Goal: Task Accomplishment & Management: Manage account settings

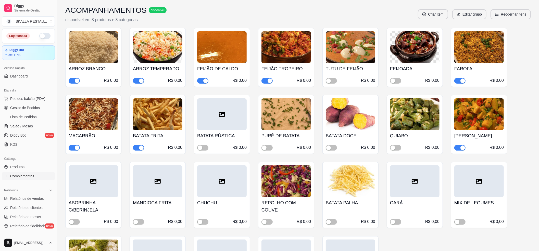
scroll to position [68, 0]
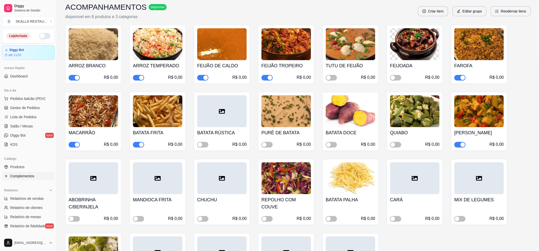
click at [458, 145] on span "button" at bounding box center [459, 145] width 11 height 6
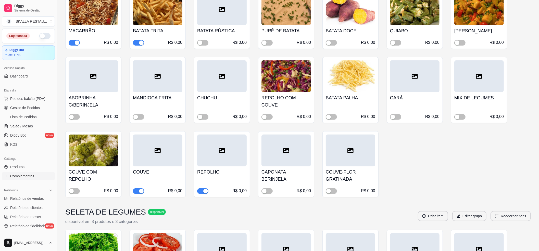
scroll to position [102, 0]
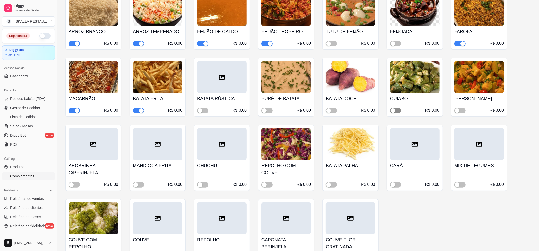
click at [395, 112] on div "button" at bounding box center [392, 110] width 5 height 5
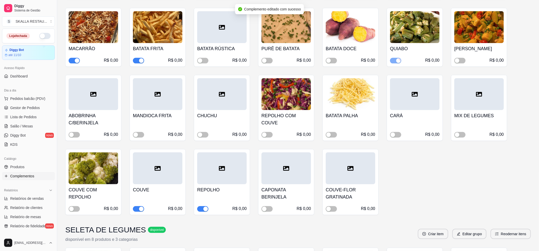
scroll to position [204, 0]
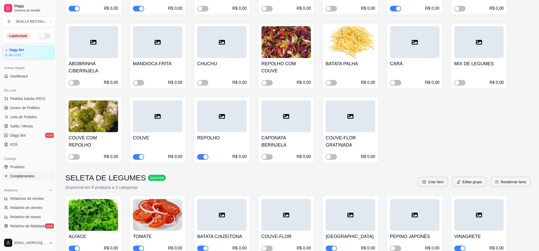
click at [225, 141] on h4 "REPOLHO" at bounding box center [221, 137] width 49 height 7
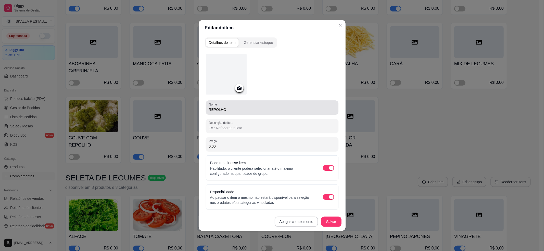
click at [230, 107] on input "REPOLHO" at bounding box center [272, 109] width 126 height 5
type input "R"
type input "c"
type input "COUVE C/REPOLHO"
click at [335, 218] on button "Salvar" at bounding box center [331, 222] width 20 height 10
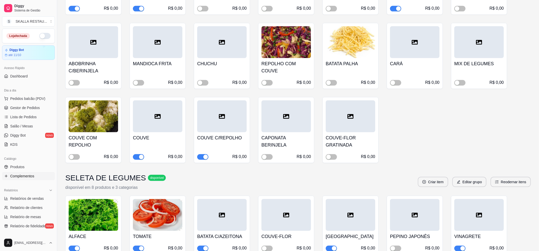
click at [138, 156] on span "button" at bounding box center [138, 157] width 11 height 6
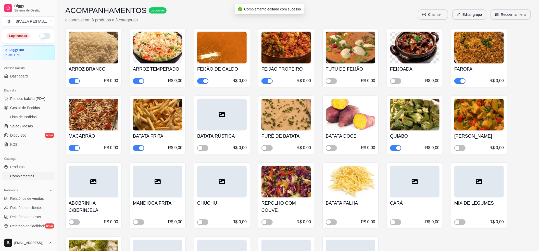
scroll to position [136, 0]
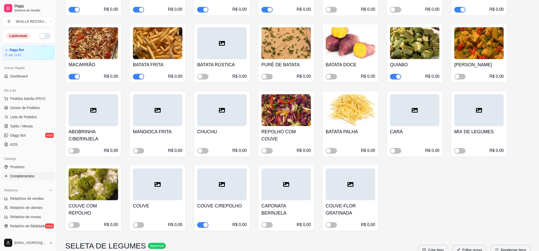
click at [407, 136] on div "CARÁ R$ 0,00" at bounding box center [414, 140] width 49 height 28
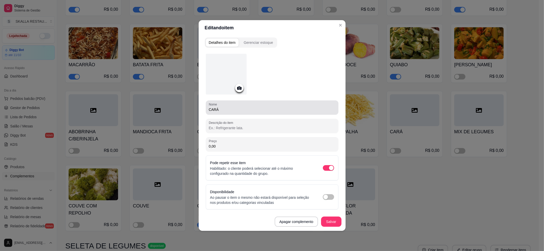
click at [245, 110] on input "CARÁ" at bounding box center [272, 109] width 126 height 5
type input "C"
type input "JILÓ EMPANADO"
click at [327, 218] on button "Salvar" at bounding box center [331, 222] width 20 height 10
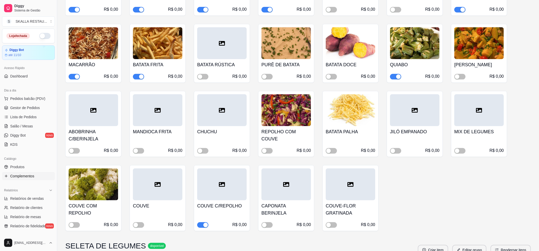
click at [75, 152] on span "button" at bounding box center [74, 151] width 11 height 6
click at [202, 228] on span "button" at bounding box center [202, 225] width 11 height 6
click at [268, 151] on span "button" at bounding box center [266, 151] width 11 height 6
click at [399, 151] on span "button" at bounding box center [395, 151] width 11 height 6
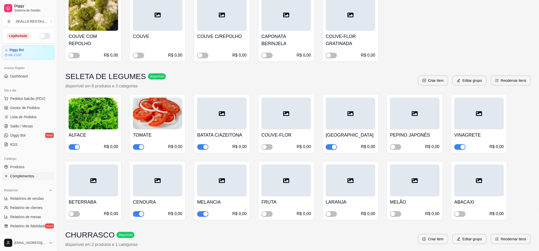
scroll to position [306, 0]
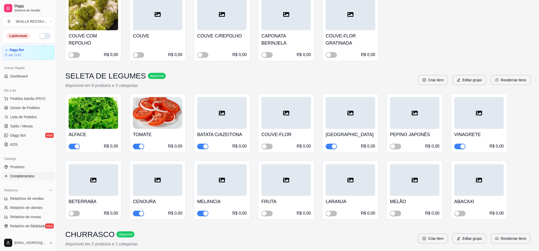
click at [198, 148] on span "button" at bounding box center [202, 147] width 11 height 6
click at [199, 215] on span "button" at bounding box center [202, 214] width 11 height 6
click at [162, 202] on h4 "CENOURA" at bounding box center [157, 201] width 49 height 7
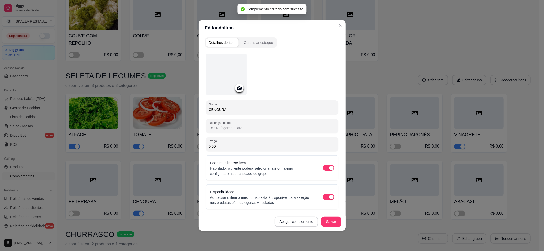
click at [243, 110] on input "CENOURA" at bounding box center [272, 109] width 126 height 5
type input "C"
type input "CHUCHU C/CENOURA"
click at [331, 222] on button "Salvar" at bounding box center [331, 222] width 20 height 10
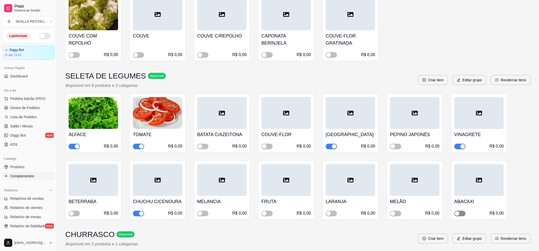
click at [460, 213] on span "button" at bounding box center [459, 214] width 11 height 6
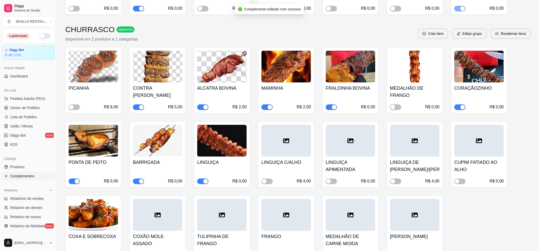
scroll to position [544, 0]
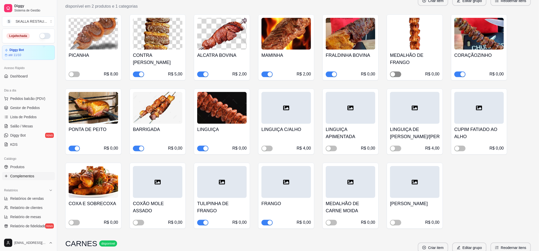
click at [396, 75] on span "button" at bounding box center [395, 75] width 11 height 6
click at [198, 226] on div "R$ 0,00" at bounding box center [221, 223] width 49 height 6
click at [200, 223] on span "button" at bounding box center [202, 223] width 11 height 6
click at [268, 225] on div "button" at bounding box center [269, 223] width 5 height 5
click at [76, 227] on div "COXA E SOBRECOXA R$ 0,00" at bounding box center [93, 196] width 56 height 66
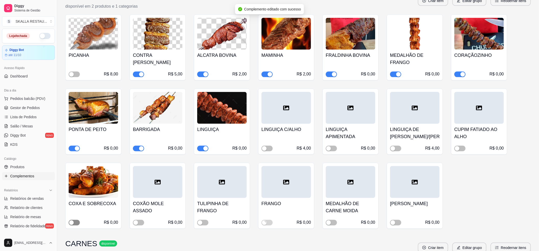
click at [73, 225] on div "button" at bounding box center [71, 223] width 5 height 5
click at [268, 226] on span "button" at bounding box center [266, 223] width 11 height 6
click at [76, 223] on div "button" at bounding box center [77, 223] width 5 height 5
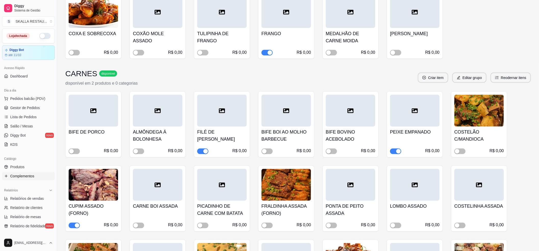
scroll to position [748, 0]
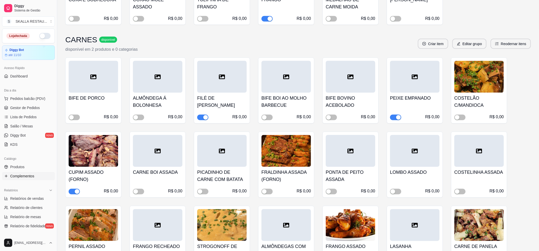
click at [73, 194] on span "button" at bounding box center [74, 192] width 11 height 6
click at [205, 118] on div "button" at bounding box center [205, 117] width 5 height 5
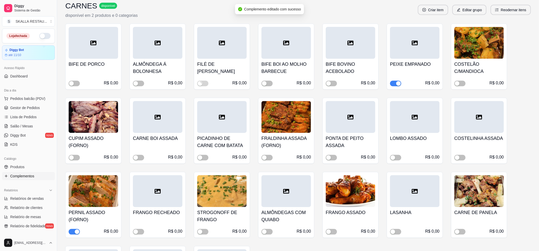
scroll to position [850, 0]
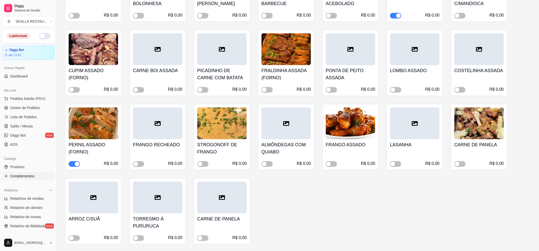
click at [74, 166] on span "button" at bounding box center [74, 164] width 11 height 6
click at [471, 78] on div "COSTELINHA ASSADA R$ 0,00" at bounding box center [478, 79] width 49 height 28
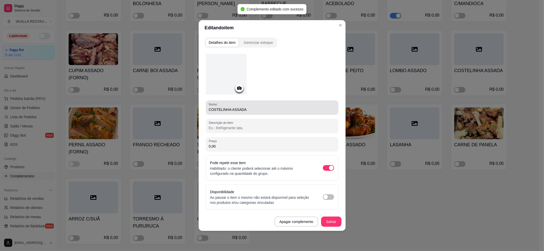
click at [261, 113] on div "Nome COSTELINHA ASSADA" at bounding box center [272, 107] width 133 height 14
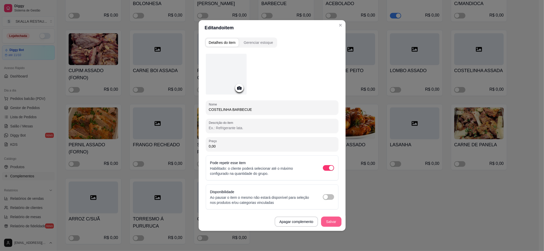
type input "COSTELINHA BARBECUE"
click at [338, 220] on button "Salvar" at bounding box center [331, 222] width 20 height 10
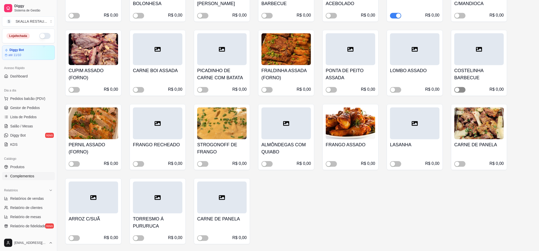
click at [465, 89] on span "button" at bounding box center [459, 90] width 11 height 6
click at [334, 165] on span "button" at bounding box center [331, 164] width 11 height 6
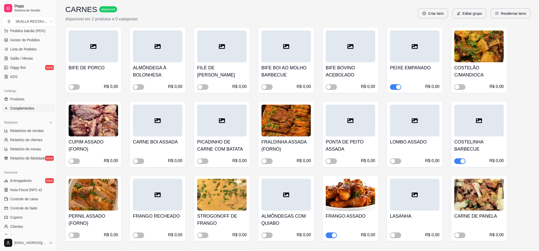
scroll to position [816, 0]
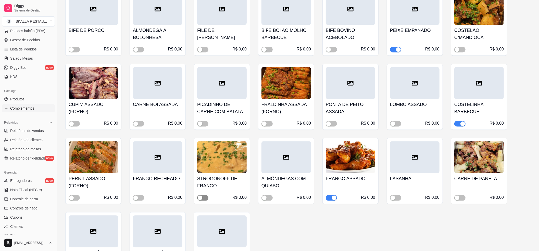
click at [202, 200] on button "button" at bounding box center [202, 198] width 11 height 6
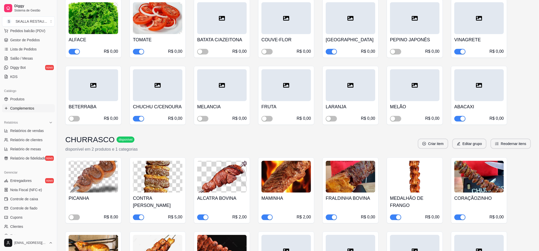
scroll to position [390, 0]
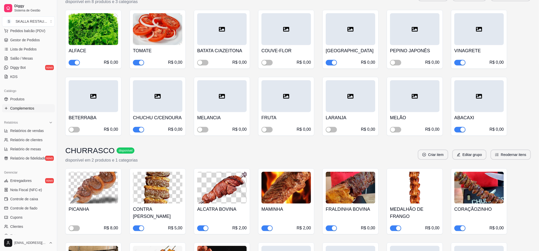
click at [459, 131] on span "button" at bounding box center [459, 130] width 11 height 6
click at [269, 131] on span "button" at bounding box center [266, 130] width 11 height 6
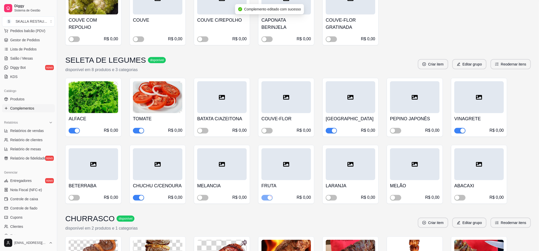
scroll to position [0, 0]
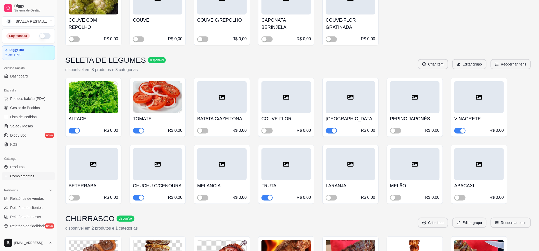
click at [42, 36] on button "button" at bounding box center [44, 36] width 11 height 6
click at [16, 121] on link "Lista de Pedidos" at bounding box center [28, 117] width 53 height 8
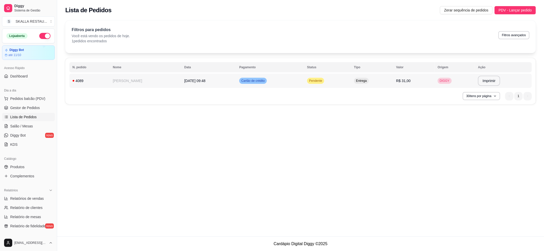
click at [209, 87] on td "[DATE] 09:48" at bounding box center [208, 81] width 55 height 14
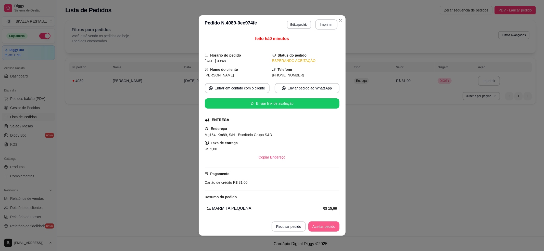
click at [313, 225] on button "Aceitar pedido" at bounding box center [323, 227] width 31 height 10
click at [325, 29] on button "Imprimir" at bounding box center [326, 24] width 22 height 10
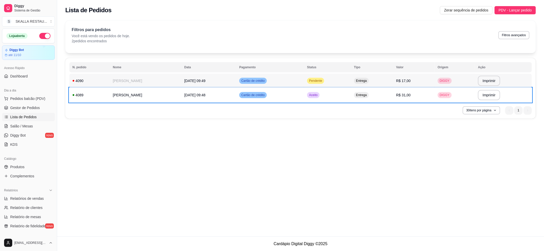
click at [289, 85] on td "Cartão de crédito" at bounding box center [270, 81] width 68 height 14
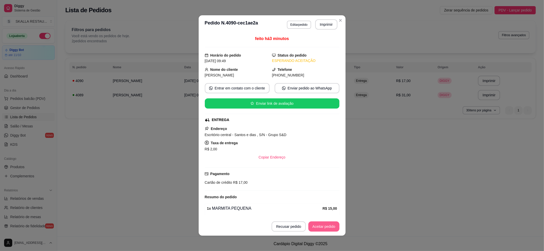
click at [311, 222] on button "Aceitar pedido" at bounding box center [323, 227] width 31 height 10
click at [322, 23] on button "Imprimir" at bounding box center [325, 25] width 21 height 10
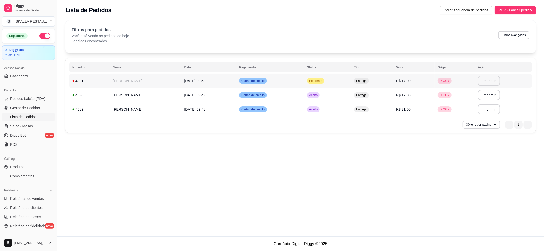
click at [123, 82] on td "[PERSON_NAME]" at bounding box center [145, 81] width 71 height 14
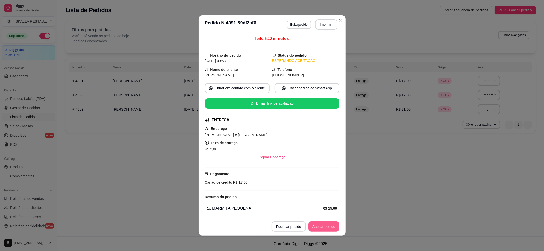
click at [324, 220] on footer "Recusar pedido Aceitar pedido" at bounding box center [272, 226] width 147 height 18
click at [325, 225] on button "Aceitar pedido" at bounding box center [324, 227] width 30 height 10
click at [325, 31] on header "**********" at bounding box center [272, 24] width 147 height 18
click at [319, 28] on button "Imprimir" at bounding box center [326, 24] width 22 height 10
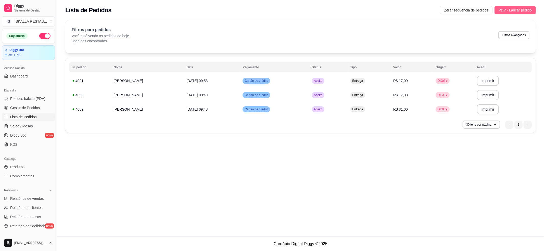
click at [523, 7] on button "PDV - Lançar pedido" at bounding box center [514, 10] width 41 height 8
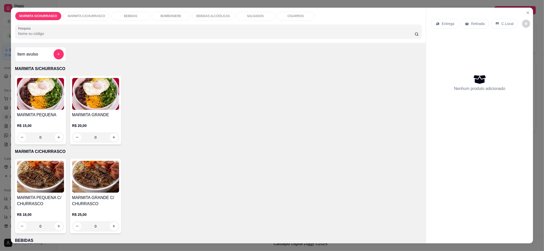
click at [113, 136] on div "0" at bounding box center [95, 137] width 47 height 10
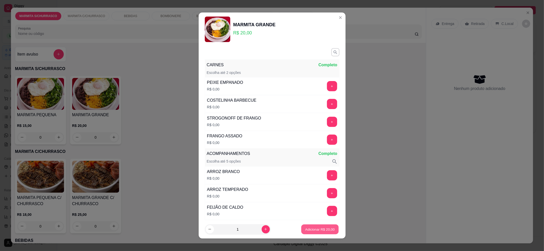
click at [306, 229] on p "Adicionar R$ 20,00" at bounding box center [320, 229] width 30 height 5
type input "1"
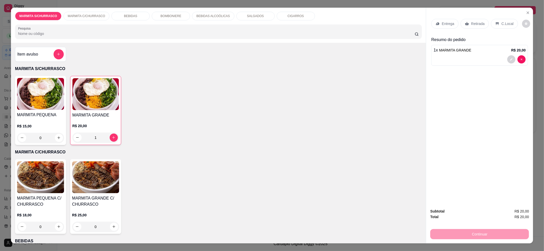
click at [445, 22] on p "Entrega" at bounding box center [448, 23] width 12 height 5
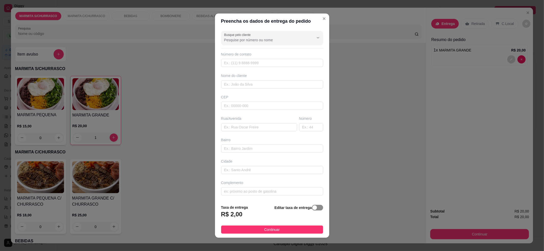
click at [312, 210] on span "button" at bounding box center [317, 208] width 11 height 6
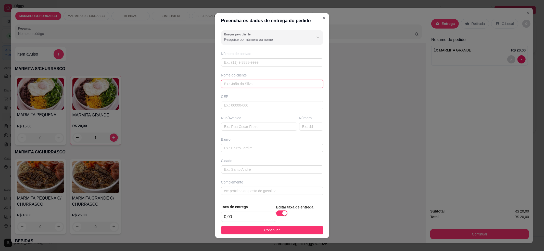
click at [240, 82] on input "text" at bounding box center [272, 84] width 102 height 8
type input "EMILI"
click at [291, 233] on button "Continuar" at bounding box center [272, 230] width 102 height 8
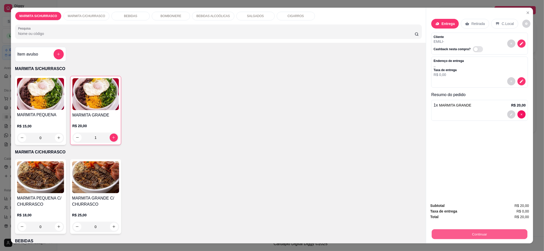
click at [453, 233] on button "Continuar" at bounding box center [480, 234] width 96 height 10
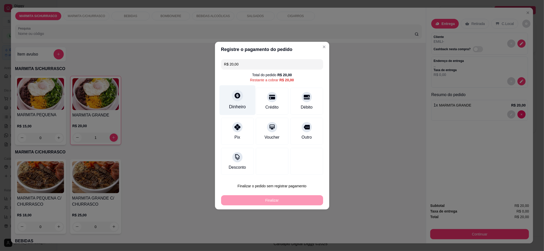
click at [236, 102] on div "Dinheiro" at bounding box center [237, 100] width 36 height 30
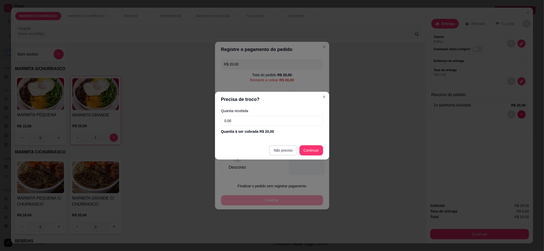
type input "R$ 0,00"
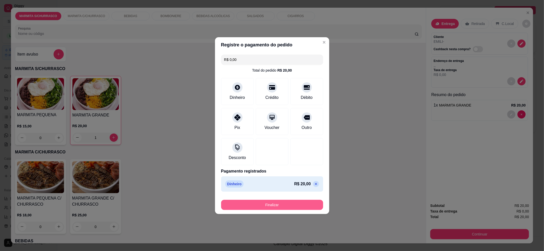
click at [274, 204] on button "Finalizar" at bounding box center [272, 205] width 102 height 10
type input "0"
type input "-R$ 20,00"
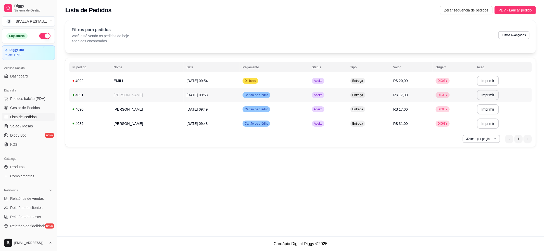
click at [294, 85] on td "Dinheiro" at bounding box center [273, 81] width 69 height 14
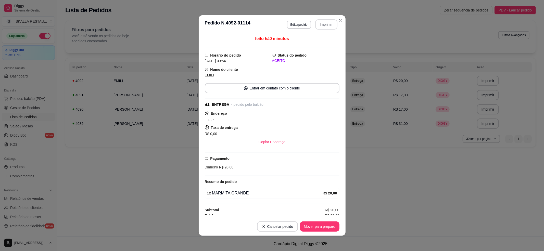
click at [324, 26] on button "Imprimir" at bounding box center [326, 24] width 22 height 10
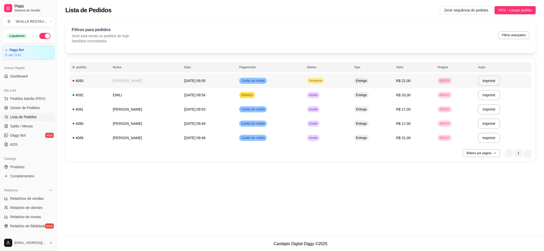
click at [286, 83] on td "Cartão de crédito" at bounding box center [270, 81] width 68 height 14
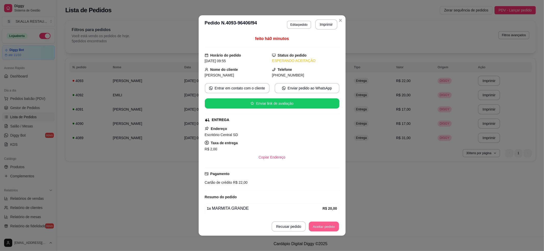
click at [310, 230] on button "Aceitar pedido" at bounding box center [324, 227] width 30 height 10
click at [320, 25] on button "Imprimir" at bounding box center [326, 24] width 22 height 10
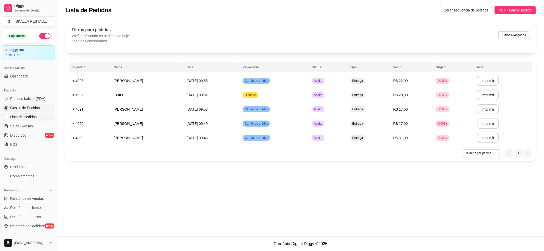
click at [32, 108] on span "Gestor de Pedidos" at bounding box center [25, 107] width 30 height 5
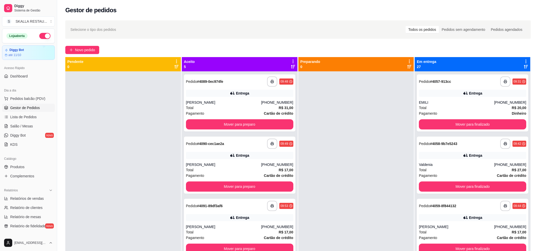
click at [33, 112] on link "Gestor de Pedidos" at bounding box center [28, 108] width 53 height 8
click at [33, 114] on link "Lista de Pedidos" at bounding box center [28, 117] width 53 height 8
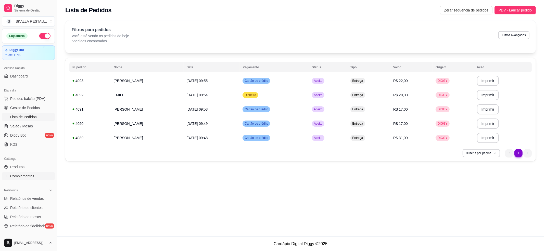
click at [32, 176] on span "Complementos" at bounding box center [22, 176] width 24 height 5
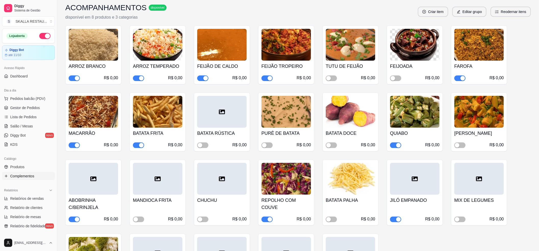
scroll to position [68, 0]
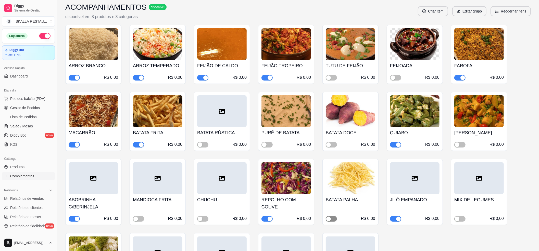
click at [330, 219] on div "button" at bounding box center [328, 219] width 5 height 5
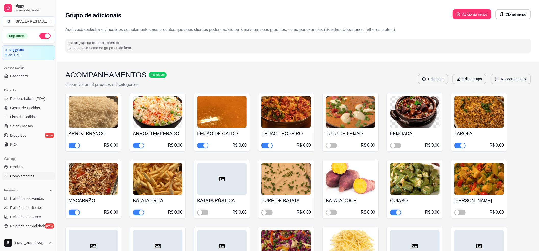
scroll to position [102, 0]
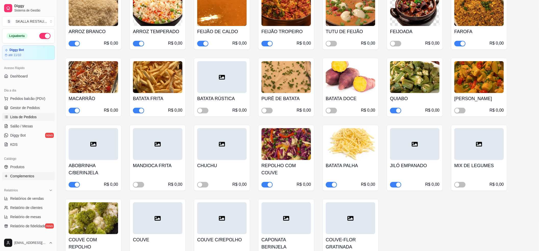
click at [21, 119] on span "Lista de Pedidos" at bounding box center [23, 116] width 27 height 5
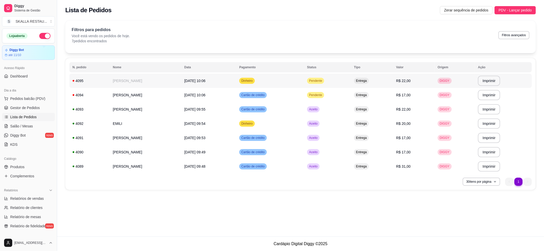
click at [192, 77] on td "[DATE] 10:06" at bounding box center [208, 81] width 55 height 14
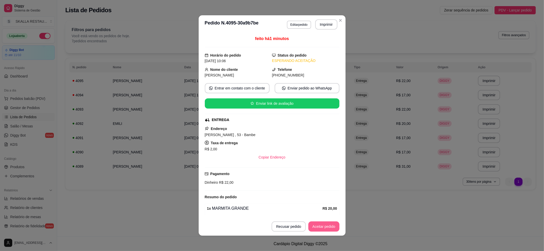
click at [318, 224] on button "Aceitar pedido" at bounding box center [323, 227] width 31 height 10
click at [328, 25] on button "Imprimir" at bounding box center [326, 24] width 22 height 10
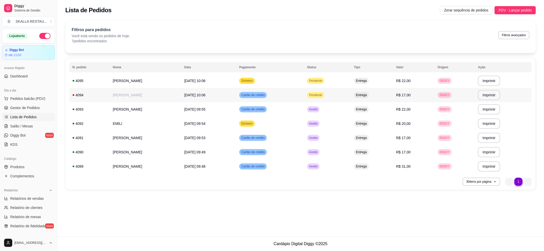
click at [317, 97] on td "Pendente" at bounding box center [327, 95] width 47 height 14
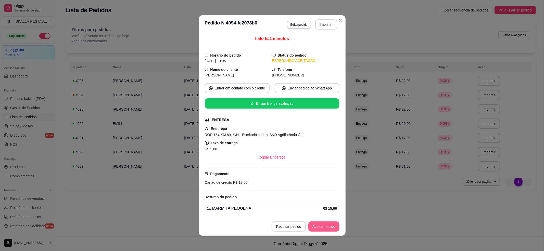
click at [325, 226] on button "Aceitar pedido" at bounding box center [323, 227] width 31 height 10
click at [320, 27] on button "Imprimir" at bounding box center [326, 24] width 22 height 10
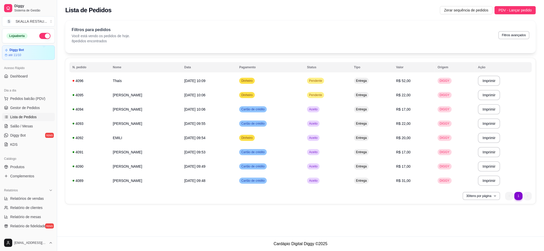
click at [165, 79] on td "Thaís" at bounding box center [145, 81] width 71 height 14
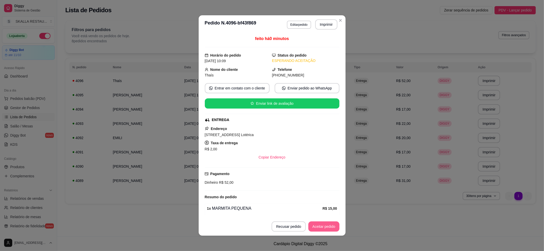
click at [323, 225] on button "Aceitar pedido" at bounding box center [323, 227] width 31 height 10
click at [327, 26] on button "Imprimir" at bounding box center [325, 25] width 21 height 10
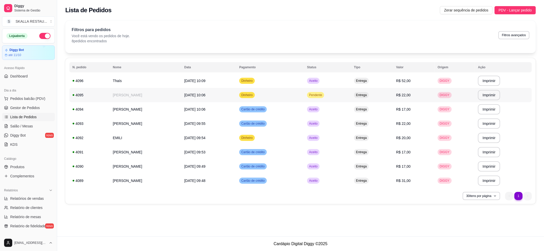
click at [323, 97] on span "Pendente" at bounding box center [315, 95] width 15 height 4
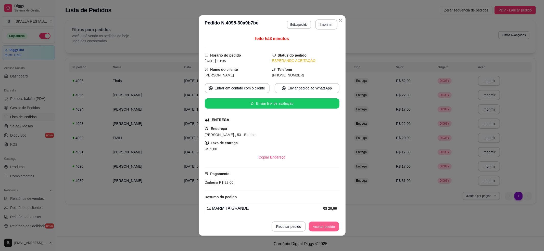
click at [318, 230] on button "Aceitar pedido" at bounding box center [324, 227] width 30 height 10
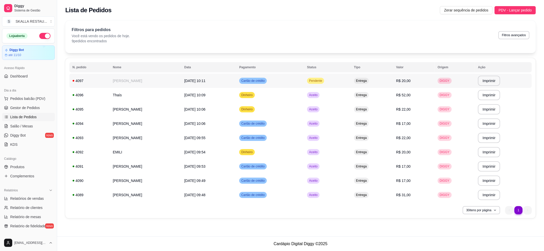
click at [377, 84] on td "Entrega" at bounding box center [372, 81] width 42 height 14
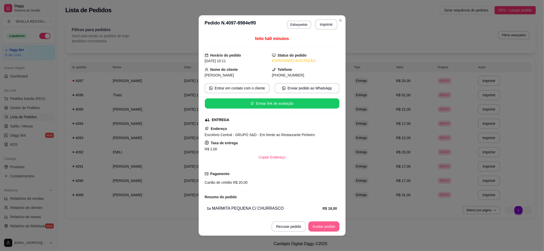
click at [332, 228] on button "Aceitar pedido" at bounding box center [323, 227] width 31 height 10
click at [324, 27] on button "Imprimir" at bounding box center [326, 24] width 22 height 10
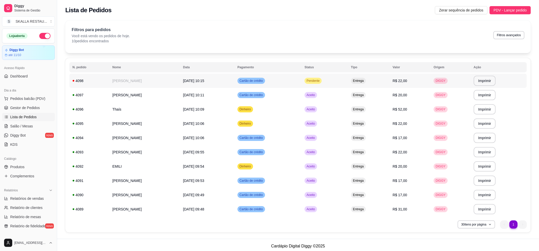
click at [155, 83] on td "[PERSON_NAME]" at bounding box center [144, 81] width 71 height 14
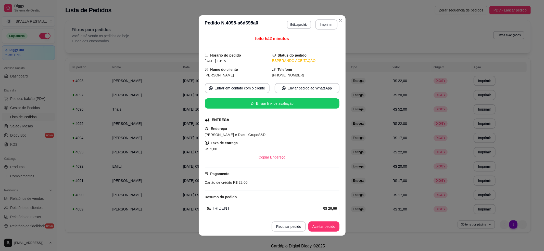
click at [319, 221] on footer "Recusar pedido Aceitar pedido" at bounding box center [272, 226] width 147 height 18
drag, startPoint x: 327, startPoint y: 218, endPoint x: 330, endPoint y: 227, distance: 8.7
click at [329, 221] on footer "Recusar pedido Aceitar pedido" at bounding box center [272, 226] width 147 height 18
click at [330, 227] on button "Aceitar pedido" at bounding box center [323, 227] width 31 height 10
click at [326, 31] on header "**********" at bounding box center [272, 24] width 147 height 18
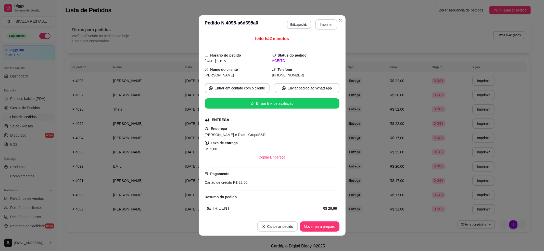
click at [324, 29] on button "Imprimir" at bounding box center [326, 24] width 22 height 10
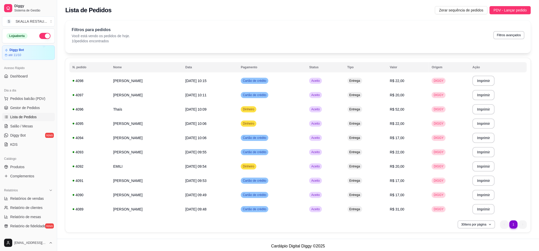
click at [489, 10] on div "Zerar sequência de pedidos PDV - Lançar pedido" at bounding box center [483, 10] width 96 height 8
click at [495, 10] on span "PDV - Lançar pedido" at bounding box center [509, 10] width 33 height 6
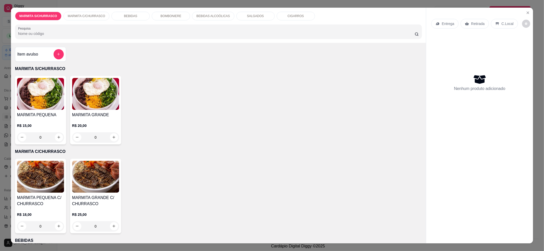
click at [114, 139] on div "0" at bounding box center [95, 137] width 47 height 10
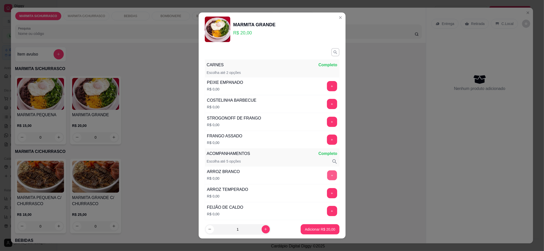
click at [327, 178] on button "+" at bounding box center [332, 175] width 10 height 10
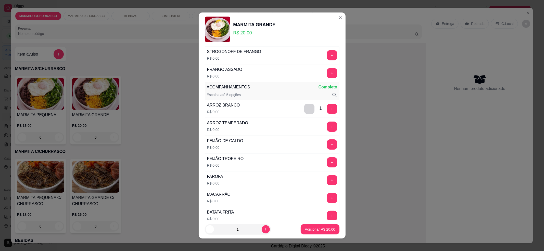
scroll to position [68, 0]
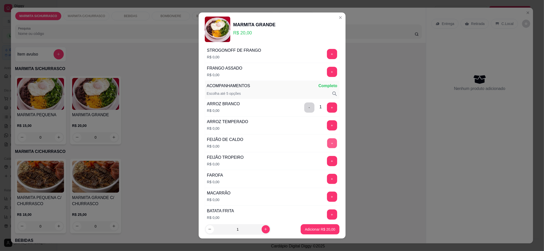
click at [327, 147] on button "+" at bounding box center [332, 143] width 10 height 10
click at [325, 177] on div "+" at bounding box center [332, 179] width 14 height 10
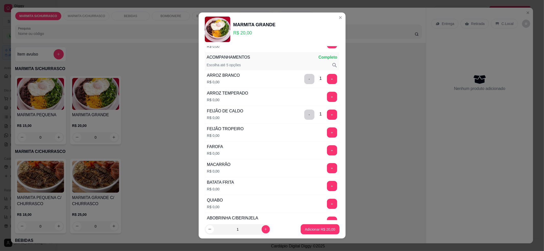
scroll to position [136, 0]
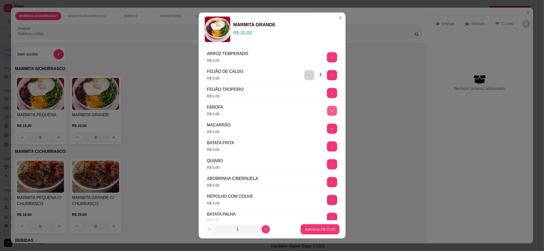
click at [327, 111] on button "+" at bounding box center [332, 111] width 10 height 10
click at [327, 148] on button "+" at bounding box center [332, 146] width 10 height 10
click at [327, 166] on button "+" at bounding box center [332, 164] width 10 height 10
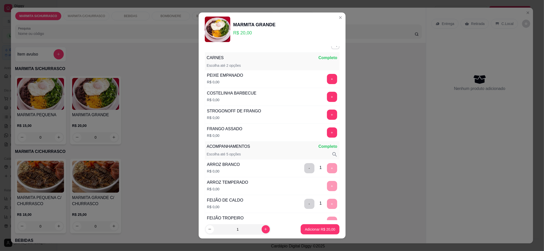
scroll to position [0, 0]
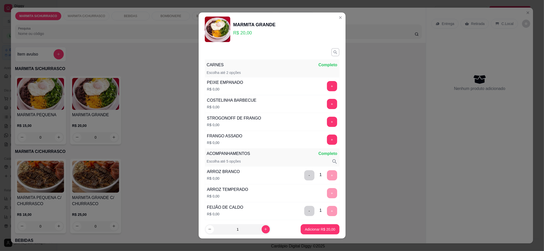
click at [325, 87] on div "+" at bounding box center [332, 86] width 14 height 10
click at [327, 86] on button "+" at bounding box center [332, 86] width 10 height 10
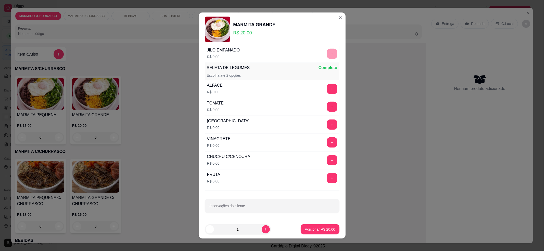
scroll to position [322, 0]
click at [327, 179] on button "+" at bounding box center [332, 178] width 10 height 10
click at [317, 227] on p "Adicionar R$ 20,00" at bounding box center [320, 229] width 30 height 5
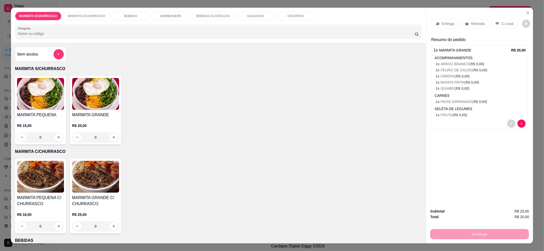
click at [437, 27] on div "Entrega" at bounding box center [444, 24] width 27 height 10
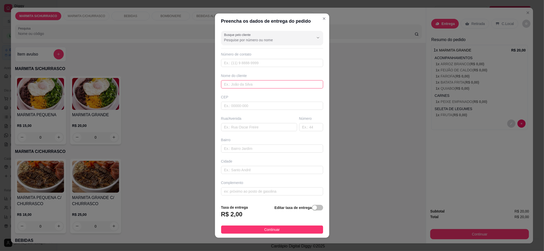
click at [246, 80] on input "text" at bounding box center [272, 84] width 102 height 8
type input "T"
type input "[PERSON_NAME]"
click at [243, 130] on input "text" at bounding box center [259, 127] width 76 height 8
type input "TRACSERV"
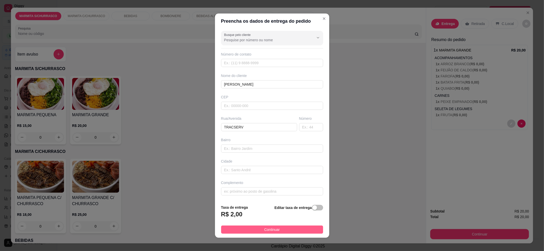
click at [265, 234] on button "Continuar" at bounding box center [272, 230] width 102 height 8
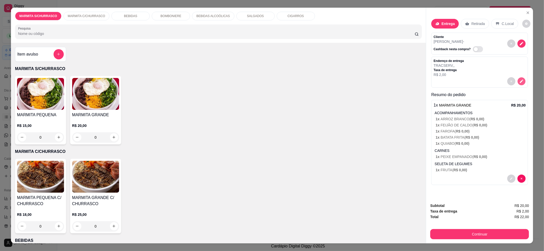
click at [521, 81] on icon "decrease-product-quantity" at bounding box center [521, 81] width 4 height 4
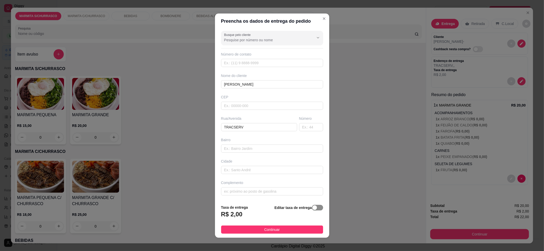
click at [312, 210] on div "button" at bounding box center [314, 207] width 5 height 5
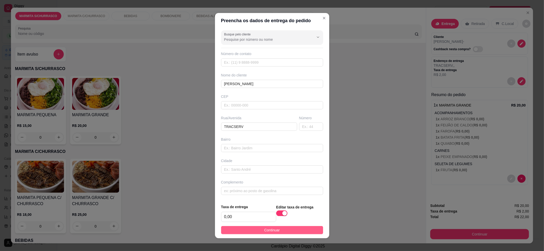
click at [276, 230] on button "Continuar" at bounding box center [272, 230] width 102 height 8
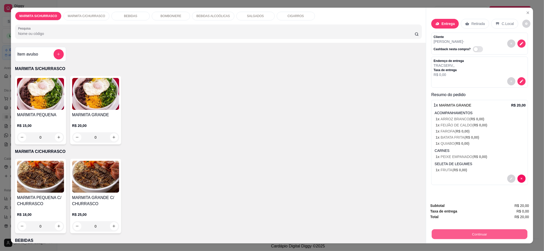
click at [466, 235] on button "Continuar" at bounding box center [480, 234] width 96 height 10
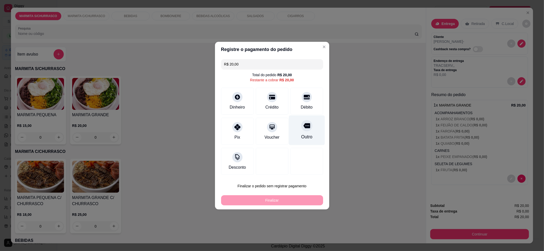
click at [294, 135] on div "Outro" at bounding box center [307, 130] width 36 height 30
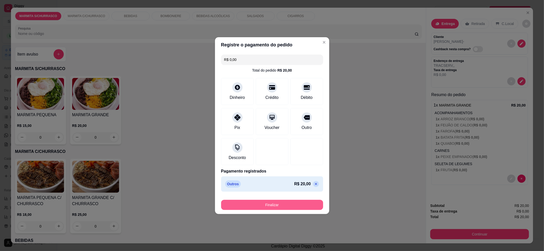
click at [287, 208] on button "Finalizar" at bounding box center [272, 205] width 102 height 10
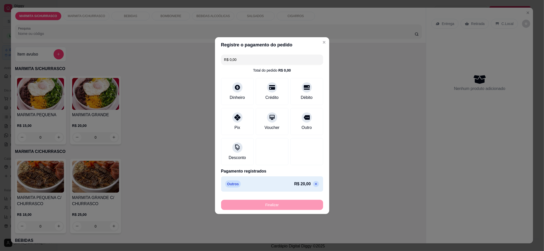
type input "-R$ 20,00"
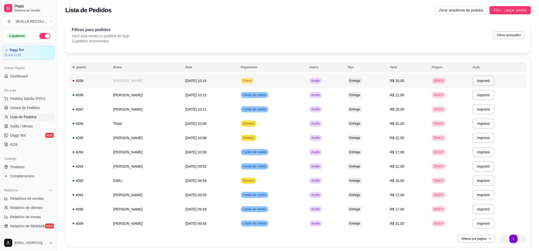
click at [306, 85] on td "Outros" at bounding box center [272, 81] width 68 height 14
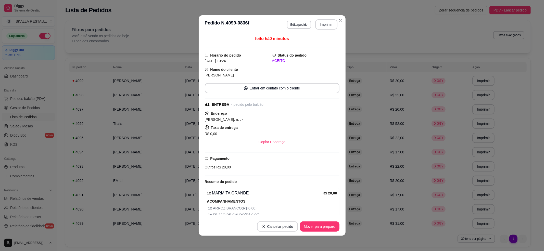
click at [321, 18] on header "**********" at bounding box center [272, 24] width 147 height 18
click at [326, 27] on button "Imprimir" at bounding box center [325, 25] width 21 height 10
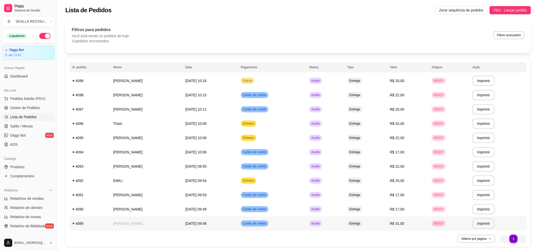
click at [267, 226] on span "Cartão de crédito" at bounding box center [254, 224] width 25 height 4
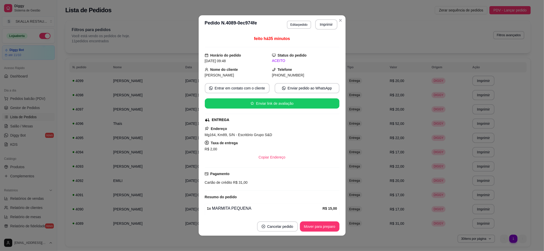
click at [315, 228] on button "Mover para preparo" at bounding box center [320, 227] width 40 height 10
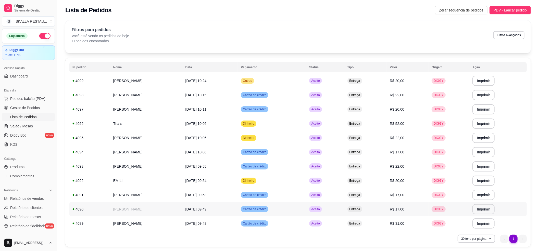
click at [301, 206] on td "Cartão de crédito" at bounding box center [272, 209] width 68 height 14
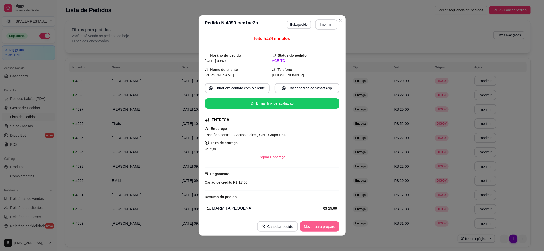
click at [311, 227] on button "Mover para preparo" at bounding box center [320, 227] width 40 height 10
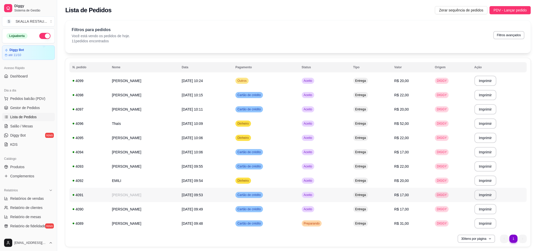
click at [276, 191] on td "Cartão de crédito" at bounding box center [265, 195] width 66 height 14
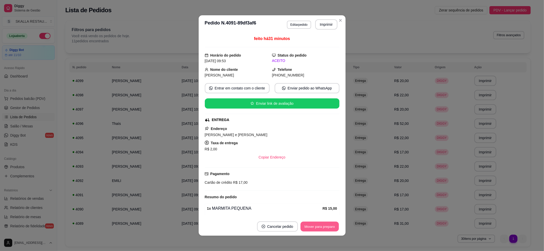
click at [320, 229] on button "Mover para preparo" at bounding box center [319, 227] width 38 height 10
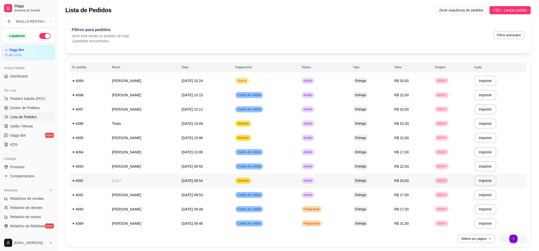
click at [232, 179] on td "[DATE] 09:54" at bounding box center [205, 181] width 54 height 14
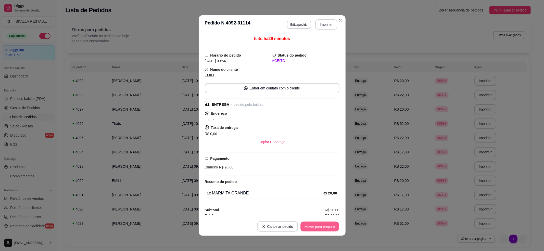
click at [300, 224] on button "Mover para preparo" at bounding box center [319, 227] width 38 height 10
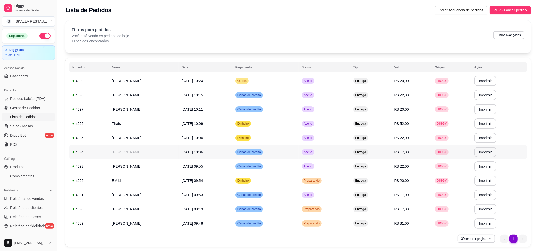
click at [272, 160] on td "Cartão de crédito" at bounding box center [265, 166] width 66 height 14
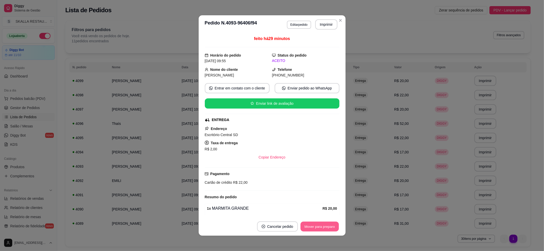
click at [323, 228] on button "Mover para preparo" at bounding box center [319, 227] width 38 height 10
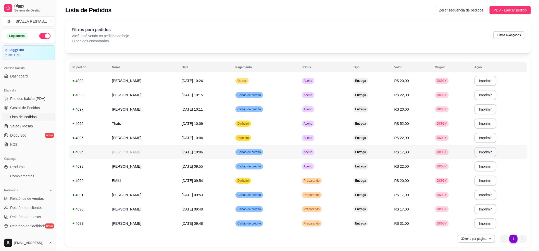
click at [262, 151] on span "Cartão de crédito" at bounding box center [248, 152] width 25 height 4
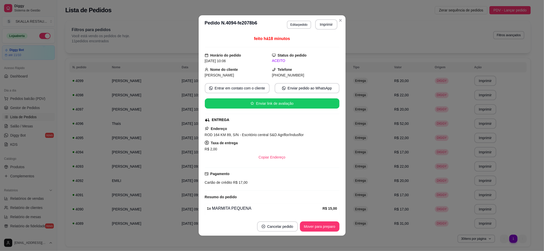
click at [316, 219] on footer "Cancelar pedido Mover para preparo" at bounding box center [272, 226] width 147 height 18
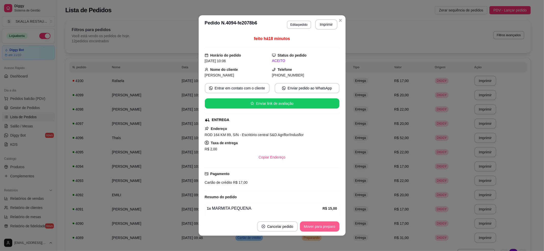
click at [313, 227] on button "Mover para preparo" at bounding box center [320, 227] width 40 height 10
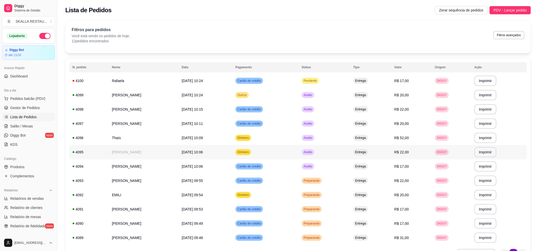
click at [290, 149] on td "Dinheiro" at bounding box center [265, 152] width 66 height 14
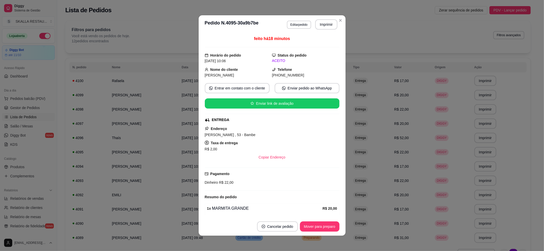
click at [301, 223] on button "Mover para preparo" at bounding box center [320, 227] width 40 height 10
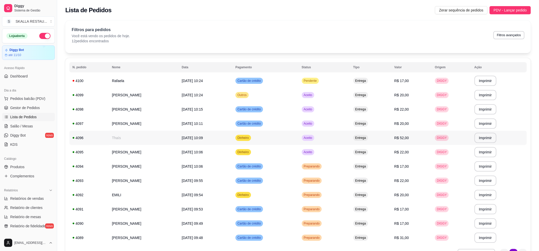
click at [299, 136] on td "Dinheiro" at bounding box center [265, 138] width 66 height 14
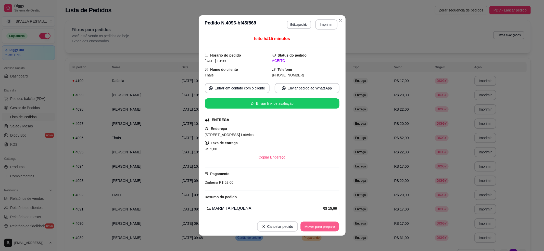
click at [312, 224] on button "Mover para preparo" at bounding box center [319, 227] width 38 height 10
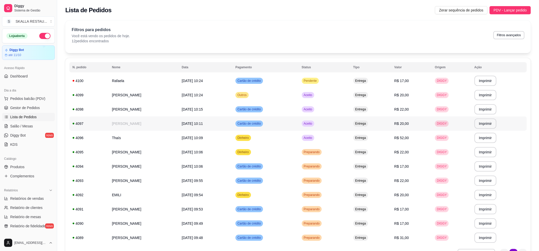
click at [299, 122] on td "Cartão de crédito" at bounding box center [265, 124] width 66 height 14
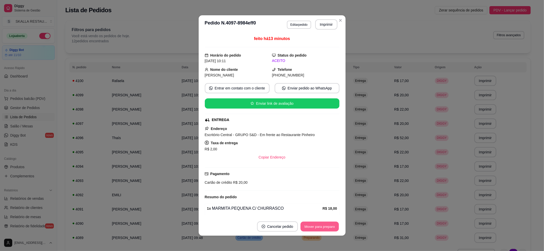
click at [306, 224] on button "Mover para preparo" at bounding box center [319, 227] width 38 height 10
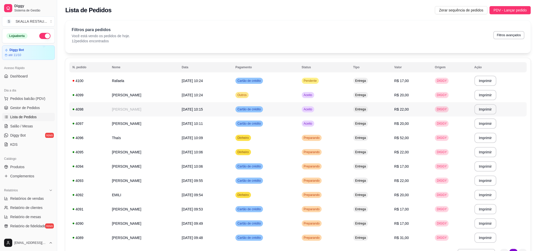
click at [313, 110] on span "Aceito" at bounding box center [308, 109] width 10 height 4
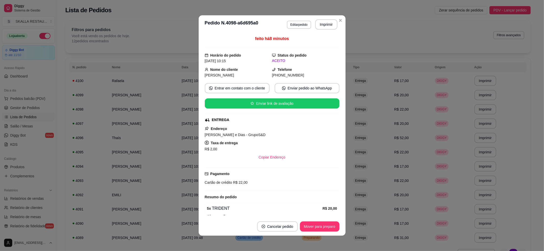
click at [318, 226] on button "Mover para preparo" at bounding box center [320, 227] width 40 height 10
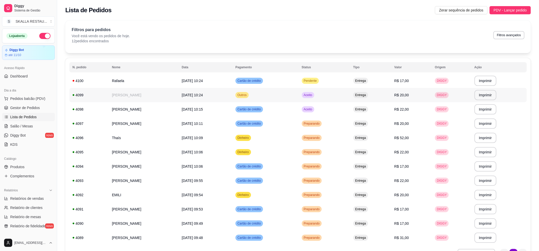
click at [314, 97] on div "Aceito" at bounding box center [308, 95] width 12 height 6
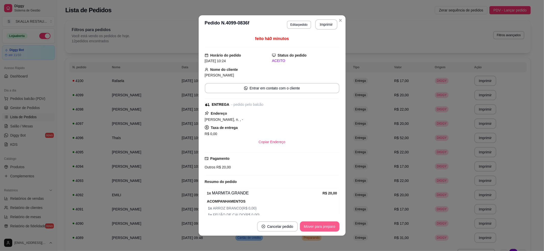
click at [315, 228] on button "Mover para preparo" at bounding box center [320, 227] width 40 height 10
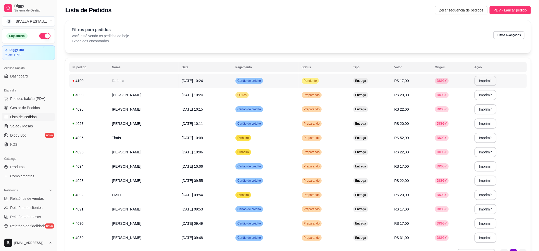
click at [318, 82] on span "Pendente" at bounding box center [310, 81] width 15 height 4
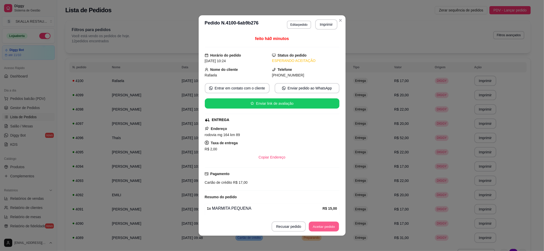
click at [330, 226] on button "Aceitar pedido" at bounding box center [324, 227] width 30 height 10
click at [321, 24] on button "Imprimir" at bounding box center [326, 24] width 22 height 10
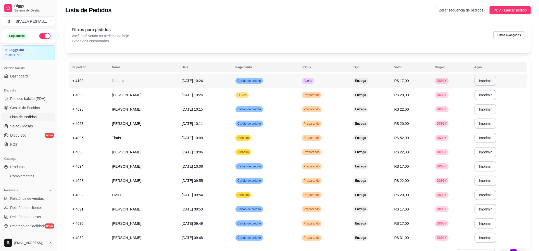
click at [299, 84] on td "Cartão de crédito" at bounding box center [265, 81] width 66 height 14
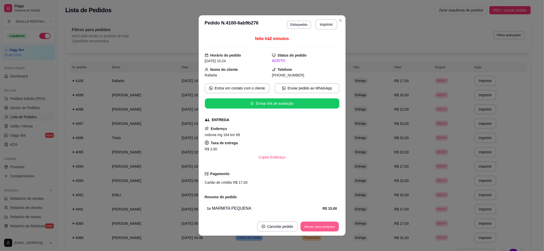
click at [306, 227] on button "Mover para preparo" at bounding box center [319, 227] width 38 height 10
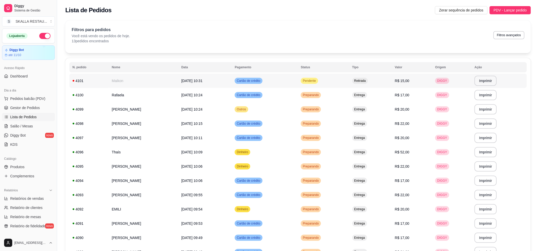
click at [232, 82] on td "[DATE] 10:31" at bounding box center [205, 81] width 54 height 14
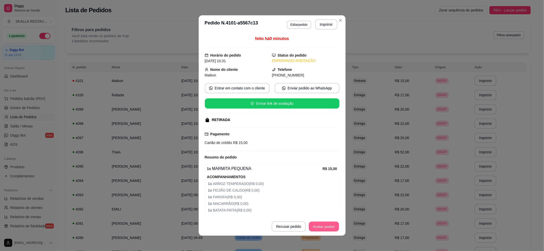
click at [331, 227] on button "Aceitar pedido" at bounding box center [324, 227] width 30 height 10
click at [319, 25] on button "Imprimir" at bounding box center [326, 24] width 22 height 10
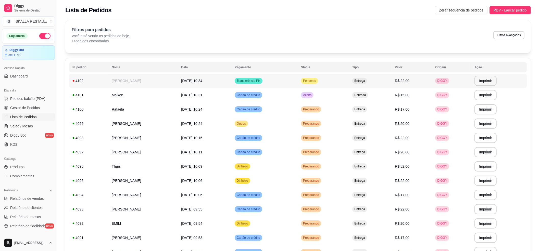
click at [222, 83] on td "[DATE] 10:34" at bounding box center [204, 81] width 53 height 14
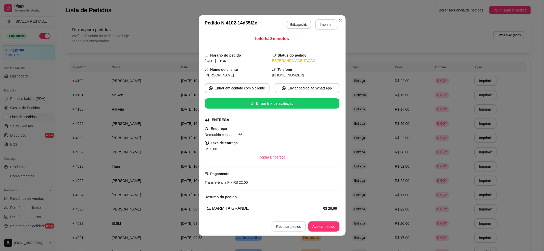
click at [317, 224] on button "Aceitar pedido" at bounding box center [323, 227] width 31 height 10
click at [324, 28] on button "Imprimir" at bounding box center [326, 24] width 22 height 10
drag, startPoint x: 338, startPoint y: 73, endPoint x: 345, endPoint y: 76, distance: 8.0
click at [341, 75] on div "feito há 0 minutos Horário do pedido [DATE] 10:34 Status do pedido ACEITO Nome …" at bounding box center [272, 126] width 147 height 184
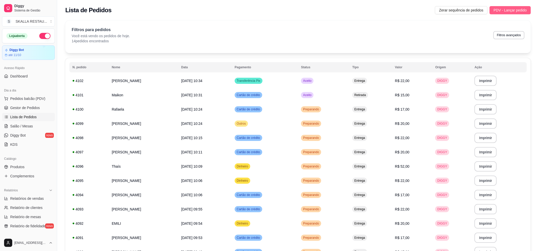
click at [515, 6] on button "PDV - Lançar pedido" at bounding box center [509, 10] width 41 height 8
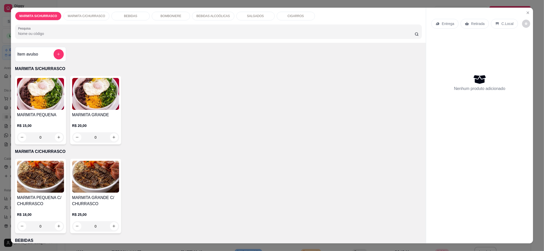
click at [111, 134] on div "0" at bounding box center [95, 137] width 47 height 10
click at [61, 226] on div "0" at bounding box center [40, 226] width 47 height 10
click at [59, 137] on div "0" at bounding box center [40, 137] width 47 height 10
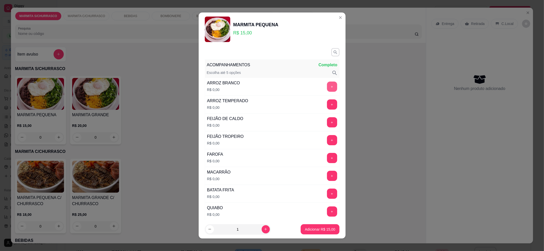
click at [327, 88] on button "+" at bounding box center [332, 87] width 10 height 10
click at [327, 122] on button "+" at bounding box center [332, 123] width 10 height 10
click at [327, 177] on button "+" at bounding box center [332, 176] width 10 height 10
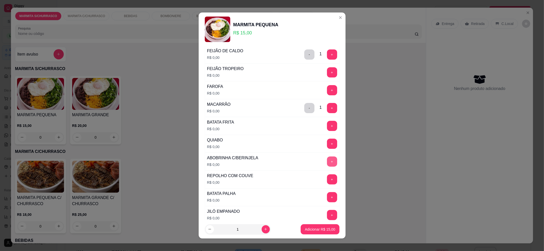
click at [327, 163] on button "+" at bounding box center [332, 162] width 10 height 10
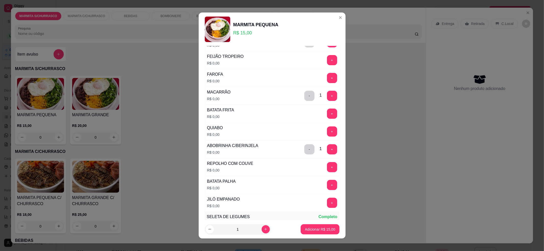
scroll to position [102, 0]
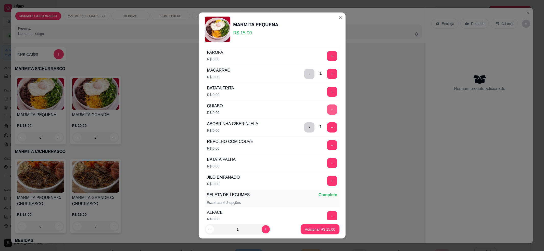
click at [327, 110] on button "+" at bounding box center [332, 110] width 10 height 10
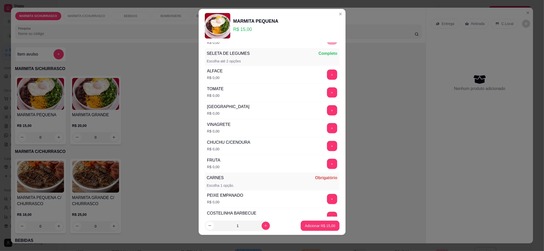
scroll to position [204, 0]
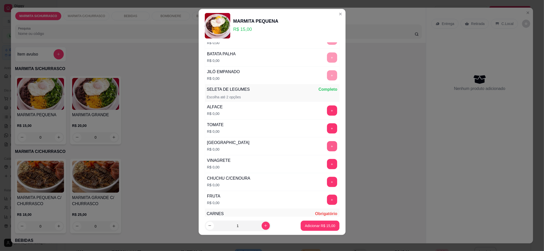
click at [327, 149] on button "+" at bounding box center [332, 146] width 10 height 10
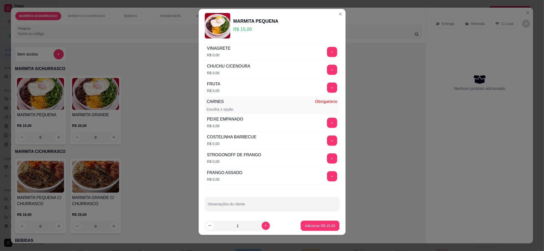
scroll to position [322, 0]
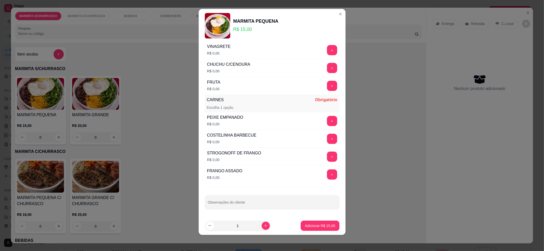
click at [327, 138] on button "+" at bounding box center [332, 139] width 10 height 10
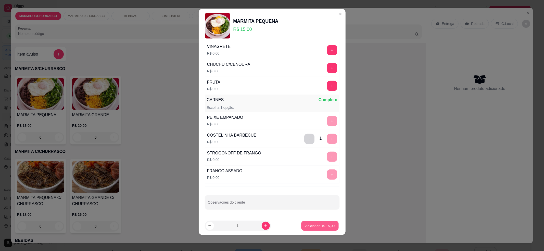
click at [317, 228] on p "Adicionar R$ 15,00" at bounding box center [320, 225] width 30 height 5
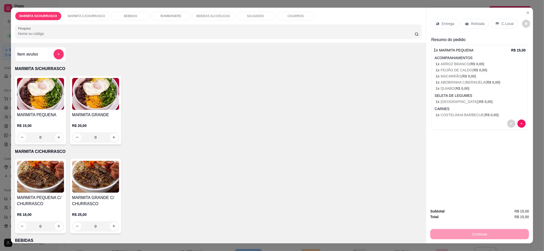
click at [445, 25] on p "Entrega" at bounding box center [448, 23] width 12 height 5
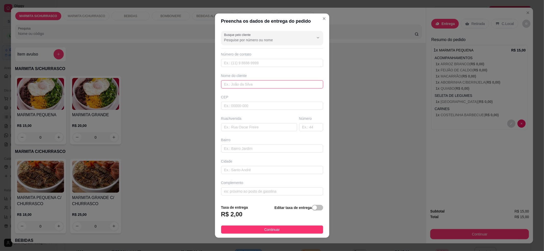
click at [226, 85] on input "text" at bounding box center [272, 84] width 102 height 8
type input "a"
type input "ADELIO"
click at [255, 124] on input "text" at bounding box center [259, 127] width 76 height 8
type input "TRACSERV"
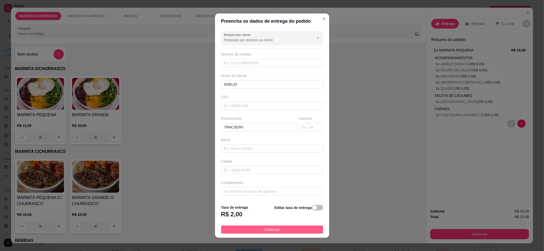
click at [264, 228] on span "Continuar" at bounding box center [272, 230] width 16 height 6
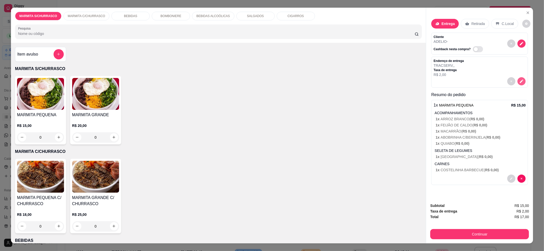
click at [519, 82] on icon "decrease-product-quantity" at bounding box center [521, 81] width 5 height 5
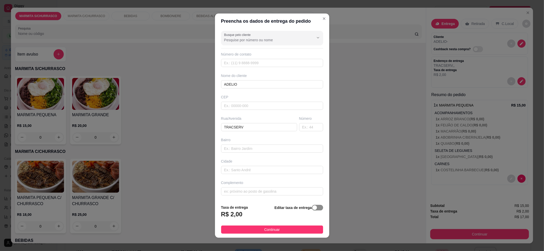
click at [312, 209] on span "button" at bounding box center [317, 208] width 11 height 6
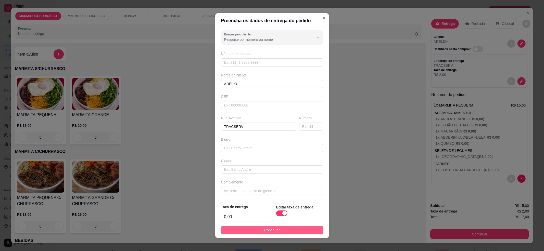
click at [288, 227] on button "Continuar" at bounding box center [272, 230] width 102 height 8
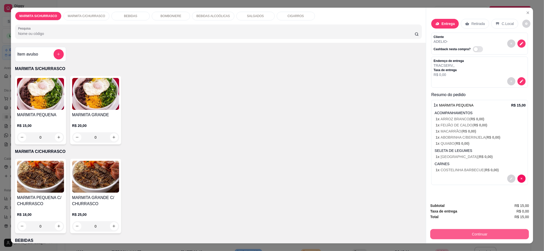
click at [449, 231] on button "Continuar" at bounding box center [479, 234] width 99 height 10
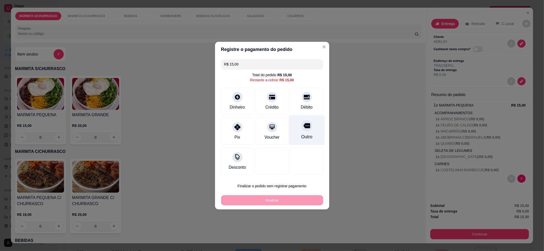
click at [301, 134] on div "Outro" at bounding box center [306, 137] width 11 height 7
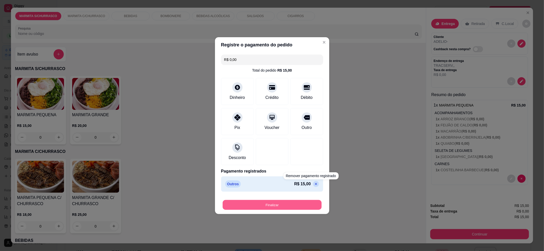
click at [282, 205] on button "Finalizar" at bounding box center [272, 205] width 99 height 10
type input "-R$ 15,00"
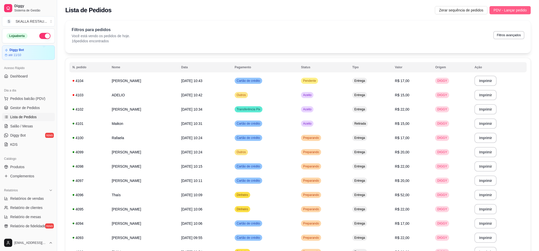
click at [503, 11] on span "PDV - Lançar pedido" at bounding box center [509, 10] width 33 height 6
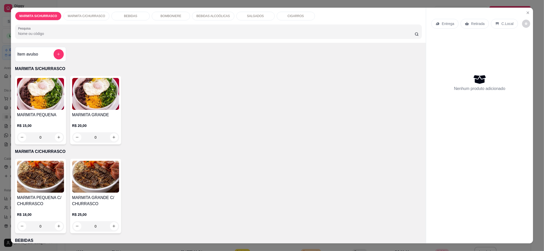
click at [61, 224] on div "0" at bounding box center [40, 226] width 47 height 10
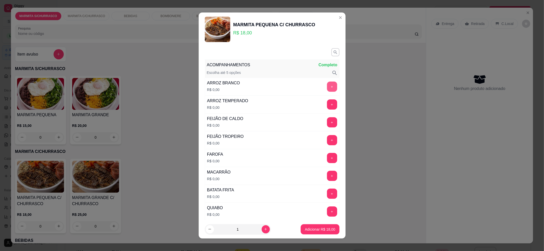
click at [327, 87] on button "+" at bounding box center [332, 87] width 10 height 10
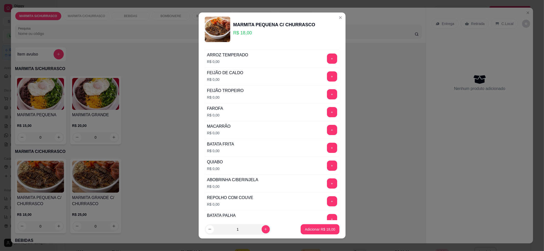
scroll to position [34, 0]
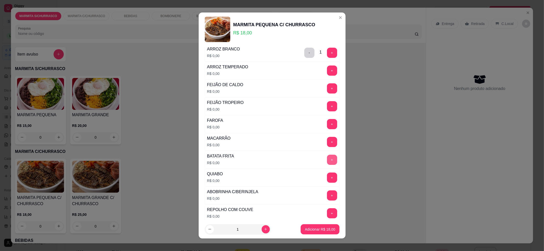
click at [327, 159] on button "+" at bounding box center [332, 160] width 10 height 10
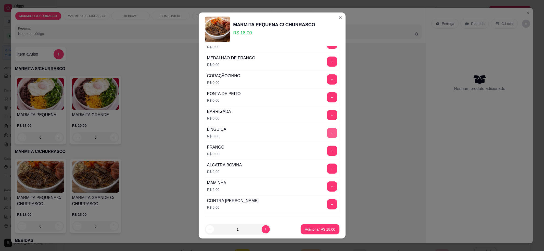
scroll to position [431, 0]
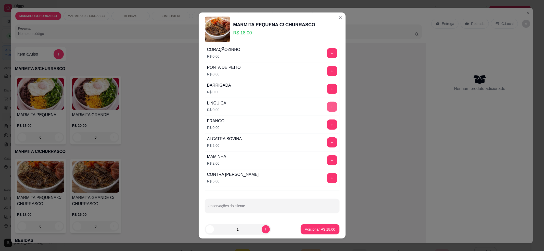
click at [327, 108] on button "+" at bounding box center [332, 107] width 10 height 10
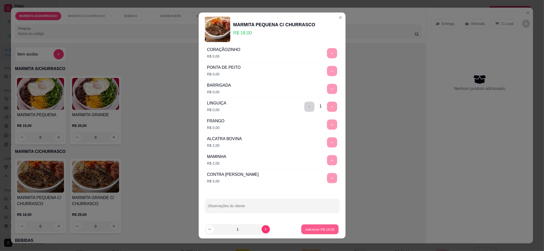
click at [310, 230] on p "Adicionar R$ 18,00" at bounding box center [320, 229] width 30 height 5
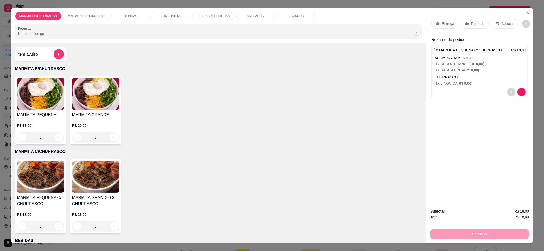
click at [448, 27] on div "Entrega" at bounding box center [444, 24] width 27 height 10
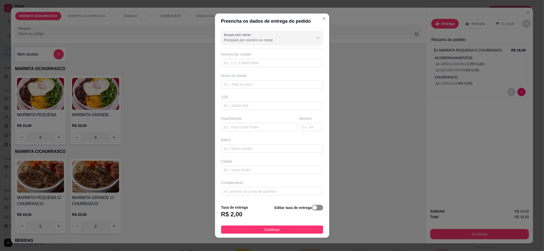
click at [312, 209] on span "button" at bounding box center [317, 208] width 11 height 6
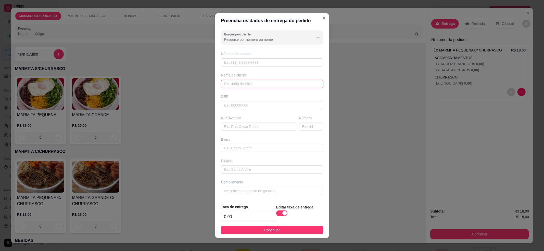
click at [238, 83] on input "text" at bounding box center [272, 84] width 102 height 8
type input "TAINAH"
click at [234, 127] on input "text" at bounding box center [259, 127] width 76 height 8
type input "TRACSERV"
click at [264, 230] on span "Continuar" at bounding box center [272, 230] width 16 height 6
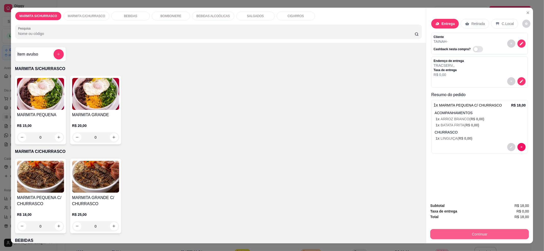
click at [442, 233] on button "Continuar" at bounding box center [479, 234] width 99 height 10
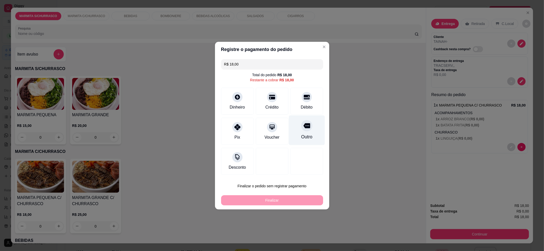
click at [306, 125] on div at bounding box center [306, 125] width 11 height 11
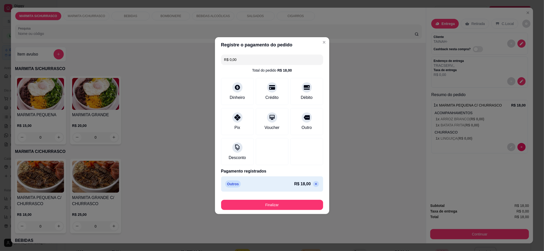
click at [267, 208] on button "Finalizar" at bounding box center [272, 205] width 102 height 10
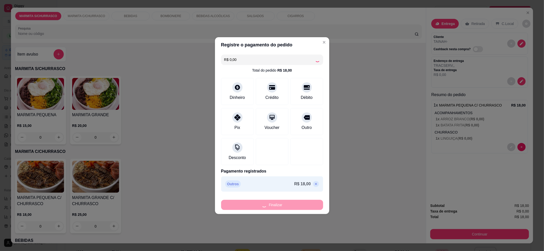
type input "-R$ 18,00"
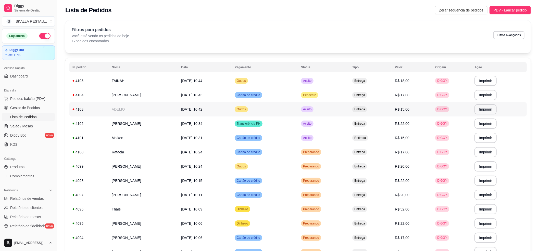
click at [147, 108] on td "ADELIO" at bounding box center [143, 109] width 69 height 14
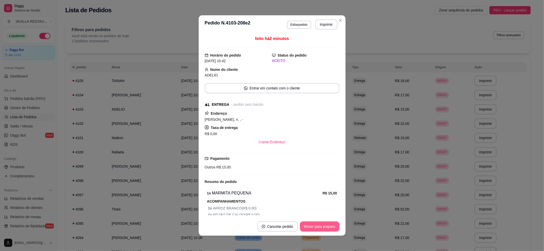
click at [315, 227] on button "Mover para preparo" at bounding box center [320, 227] width 40 height 10
click at [330, 22] on button "Imprimir" at bounding box center [326, 24] width 22 height 10
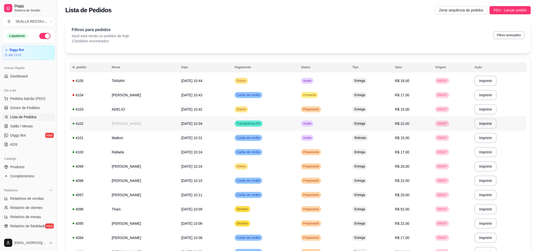
click at [298, 139] on td "Cartão de crédito" at bounding box center [264, 138] width 66 height 14
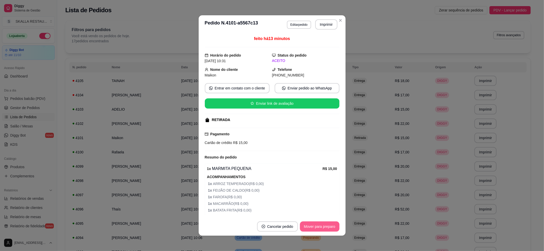
click at [323, 227] on button "Mover para preparo" at bounding box center [320, 227] width 40 height 10
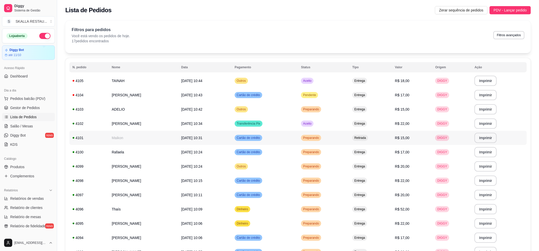
click at [320, 139] on span "Preparando" at bounding box center [311, 138] width 18 height 4
click at [349, 126] on td "Aceito" at bounding box center [323, 124] width 51 height 14
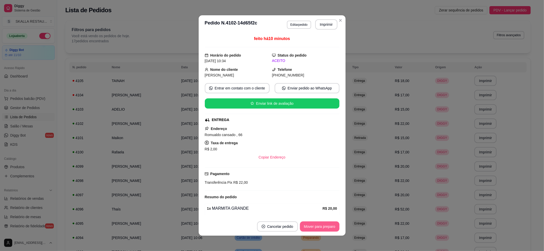
click at [326, 225] on button "Mover para preparo" at bounding box center [320, 227] width 40 height 10
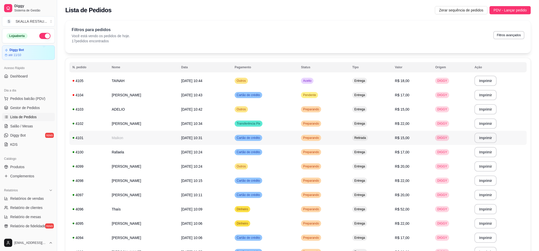
click at [298, 142] on td "Cartão de crédito" at bounding box center [264, 138] width 66 height 14
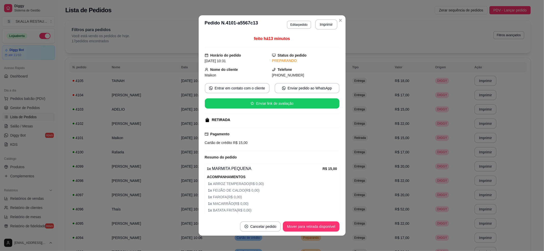
click at [313, 224] on button "Mover para retirada disponível" at bounding box center [311, 227] width 56 height 10
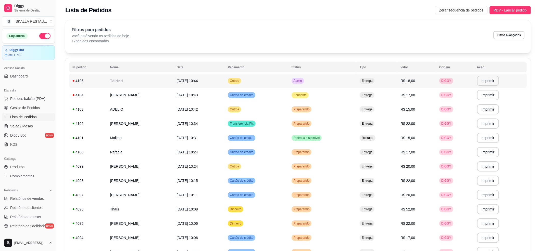
click at [331, 81] on td "Aceito" at bounding box center [322, 81] width 68 height 14
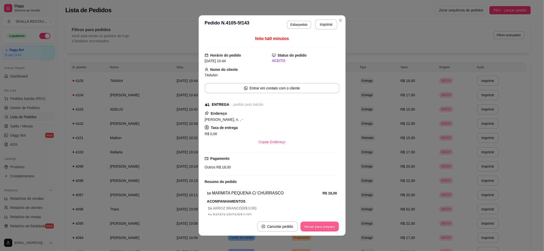
click at [312, 227] on button "Mover para preparo" at bounding box center [319, 227] width 38 height 10
click at [325, 25] on button "Imprimir" at bounding box center [326, 24] width 22 height 10
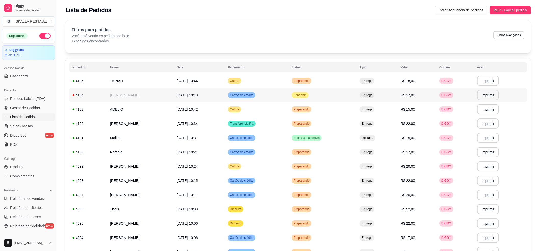
click at [288, 92] on td "Cartão de crédito" at bounding box center [256, 95] width 63 height 14
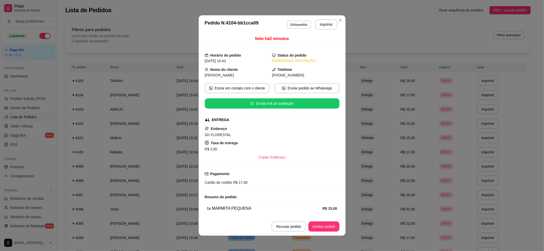
click at [309, 223] on button "Aceitar pedido" at bounding box center [323, 227] width 31 height 10
click at [324, 25] on button "Imprimir" at bounding box center [326, 24] width 22 height 10
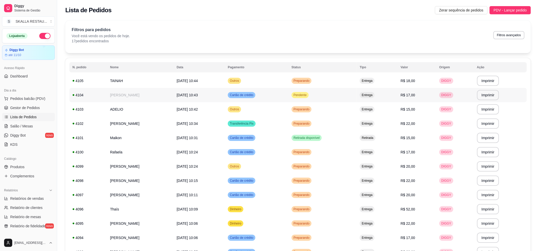
click at [174, 94] on td "[PERSON_NAME]" at bounding box center [140, 95] width 67 height 14
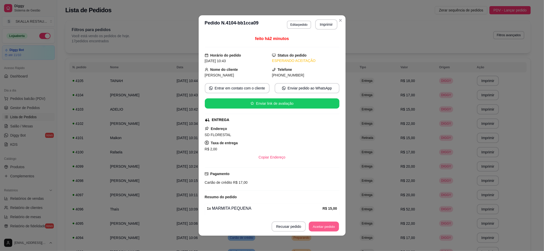
click at [309, 225] on button "Aceitar pedido" at bounding box center [324, 227] width 30 height 10
click at [309, 225] on button "Mover para preparo" at bounding box center [320, 227] width 40 height 10
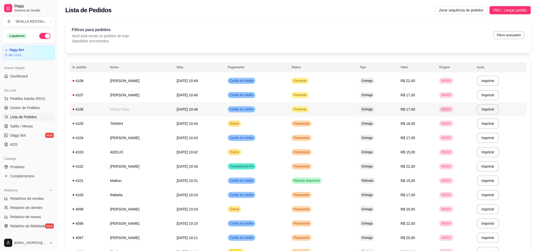
click at [225, 111] on td "[DATE] 10:46" at bounding box center [199, 109] width 51 height 14
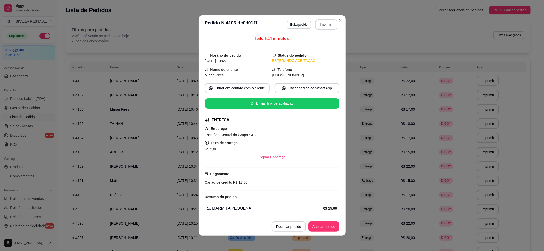
click at [320, 228] on button "Aceitar pedido" at bounding box center [323, 227] width 31 height 10
click at [322, 27] on button "Imprimir" at bounding box center [326, 24] width 22 height 10
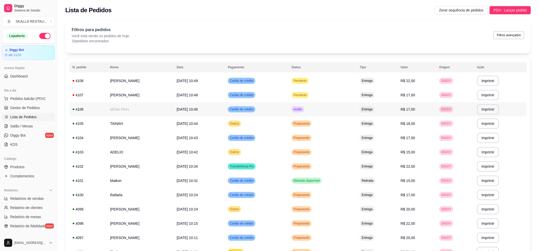
click at [327, 99] on td "Pendente" at bounding box center [322, 95] width 68 height 14
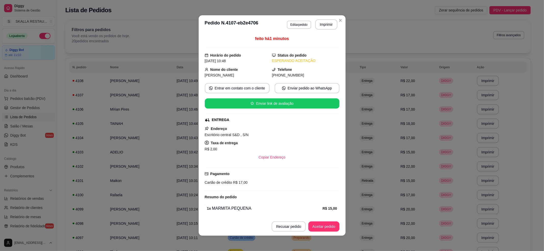
click at [324, 228] on button "Aceitar pedido" at bounding box center [323, 227] width 31 height 10
click at [326, 28] on button "Imprimir" at bounding box center [326, 24] width 22 height 10
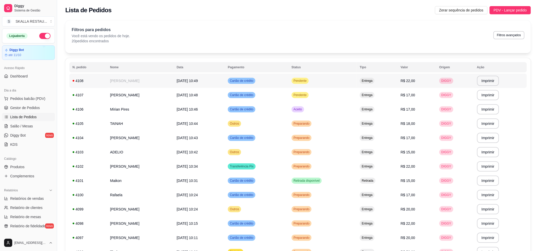
click at [288, 81] on td "Cartão de crédito" at bounding box center [256, 81] width 63 height 14
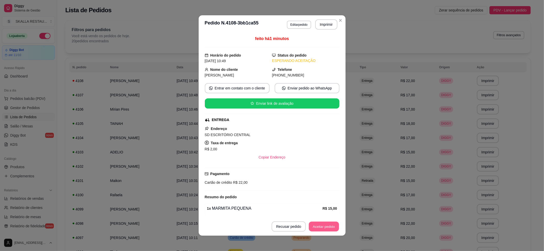
click at [323, 224] on button "Aceitar pedido" at bounding box center [324, 227] width 30 height 10
click at [320, 23] on button "Imprimir" at bounding box center [326, 24] width 22 height 10
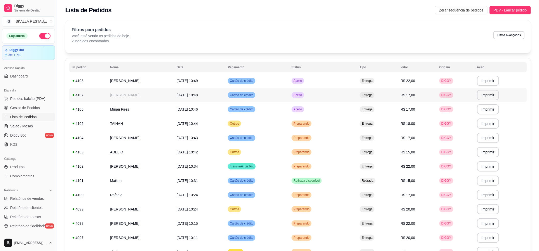
click at [288, 98] on td "Cartão de crédito" at bounding box center [256, 95] width 63 height 14
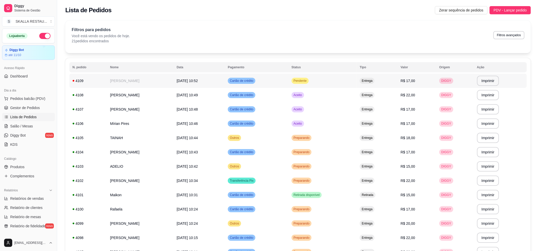
click at [174, 82] on td "[PERSON_NAME]" at bounding box center [140, 81] width 67 height 14
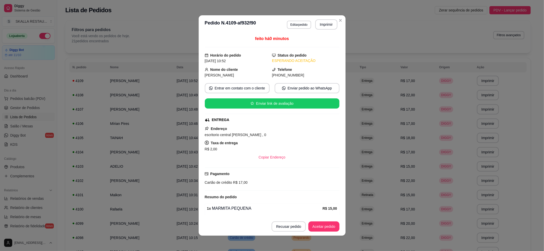
click at [320, 232] on footer "Recusar pedido Aceitar pedido" at bounding box center [272, 226] width 147 height 18
click at [323, 228] on button "Aceitar pedido" at bounding box center [324, 227] width 30 height 10
click at [331, 22] on button "Imprimir" at bounding box center [326, 24] width 22 height 10
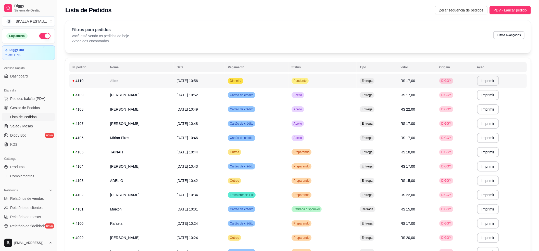
click at [242, 81] on span "Dinheiro" at bounding box center [236, 81] width 14 height 4
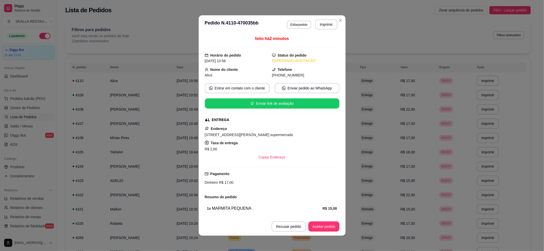
click at [326, 224] on button "Aceitar pedido" at bounding box center [323, 227] width 31 height 10
click at [322, 23] on button "Imprimir" at bounding box center [326, 24] width 22 height 10
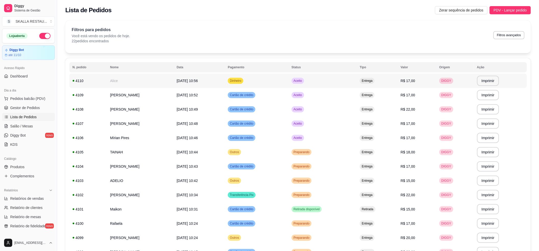
click at [174, 83] on td "Alice" at bounding box center [140, 81] width 67 height 14
click at [506, 16] on div "Lista de Pedidos Zerar sequência de pedidos PDV - Lançar pedido" at bounding box center [298, 8] width 482 height 17
click at [504, 14] on button "PDV - Lançar pedido" at bounding box center [509, 10] width 41 height 8
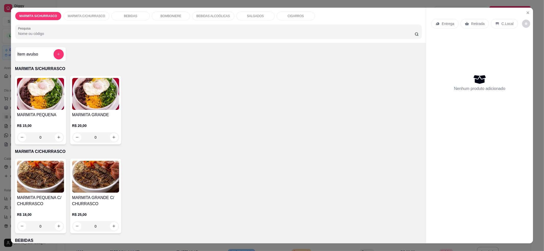
click at [111, 139] on div "0" at bounding box center [95, 137] width 47 height 10
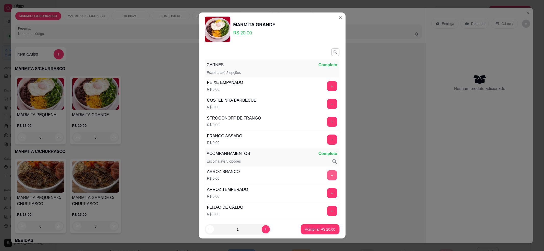
click at [327, 180] on button "+" at bounding box center [332, 175] width 10 height 10
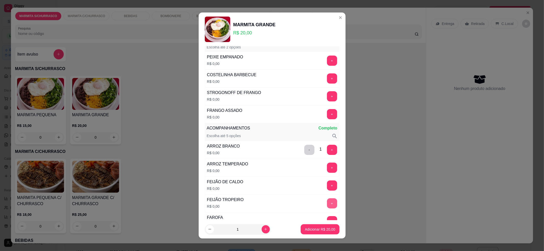
scroll to position [68, 0]
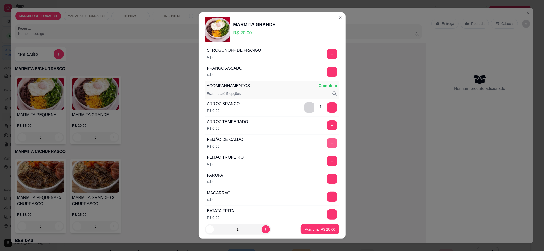
click at [327, 144] on button "+" at bounding box center [332, 143] width 10 height 10
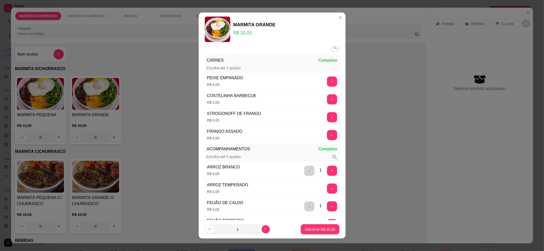
scroll to position [0, 0]
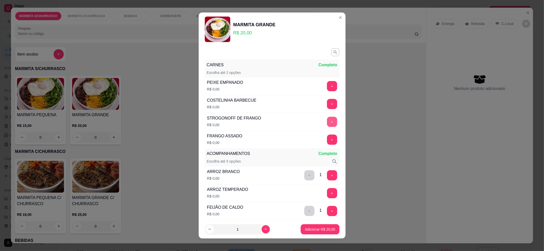
click at [327, 125] on button "+" at bounding box center [332, 122] width 10 height 10
click at [327, 101] on button "+" at bounding box center [332, 104] width 10 height 10
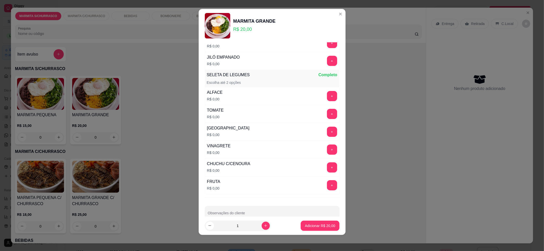
scroll to position [322, 0]
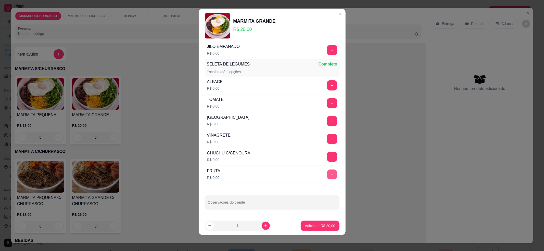
click at [327, 170] on button "+" at bounding box center [332, 175] width 10 height 10
click at [311, 222] on button "Adicionar R$ 20,00" at bounding box center [320, 226] width 38 height 10
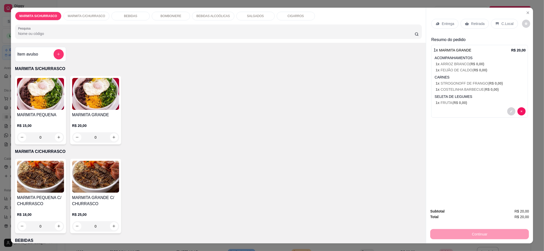
click at [442, 25] on p "Entrega" at bounding box center [448, 23] width 12 height 5
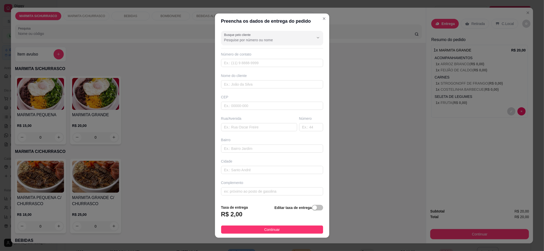
click at [310, 213] on div "Editar taxa de entrega" at bounding box center [298, 213] width 48 height 17
click at [312, 209] on span "button" at bounding box center [317, 208] width 11 height 6
click at [234, 127] on input "text" at bounding box center [259, 127] width 76 height 8
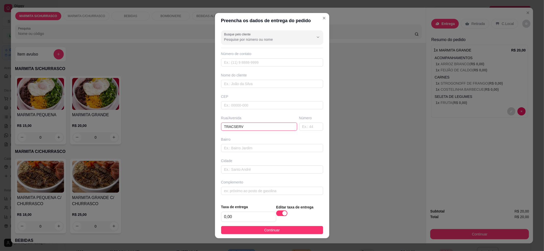
type input "TRACSERV"
click at [247, 83] on input "text" at bounding box center [272, 84] width 102 height 8
type input "[PERSON_NAME]"
click at [263, 237] on footer "Taxa de entrega 0,00 Editar taxa de entrega Continuar" at bounding box center [272, 219] width 114 height 38
click at [264, 229] on span "Continuar" at bounding box center [272, 230] width 16 height 6
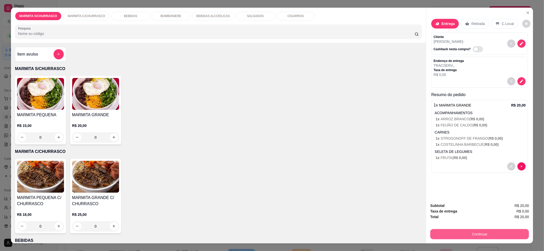
click at [455, 232] on button "Continuar" at bounding box center [479, 234] width 99 height 10
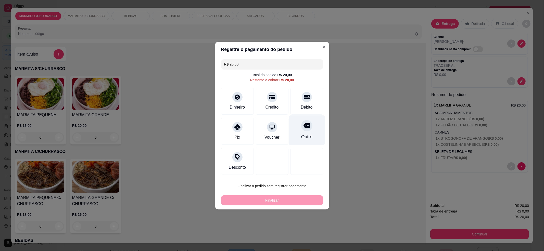
click at [301, 136] on div "Outro" at bounding box center [306, 137] width 11 height 7
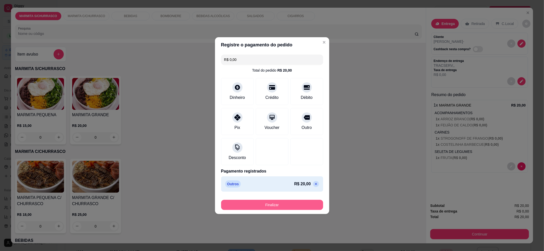
click at [282, 207] on button "Finalizar" at bounding box center [272, 205] width 102 height 10
type input "-R$ 20,00"
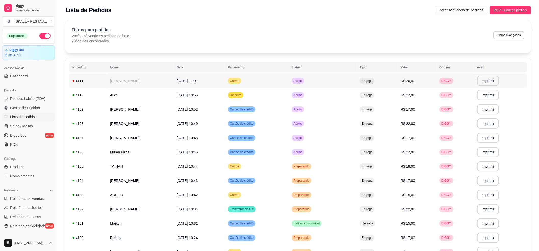
click at [337, 84] on td "Aceito" at bounding box center [322, 81] width 68 height 14
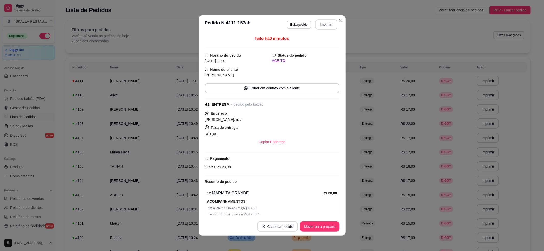
click at [322, 23] on button "Imprimir" at bounding box center [326, 24] width 22 height 10
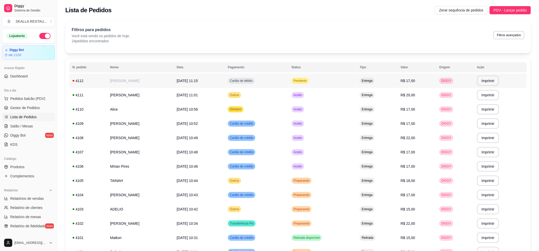
click at [222, 75] on td "[DATE] 11:15" at bounding box center [199, 81] width 51 height 14
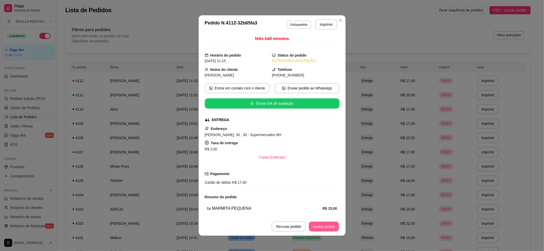
click at [320, 230] on button "Aceitar pedido" at bounding box center [324, 227] width 30 height 10
click at [325, 30] on header "**********" at bounding box center [272, 24] width 147 height 18
click at [324, 28] on button "Imprimir" at bounding box center [325, 25] width 21 height 10
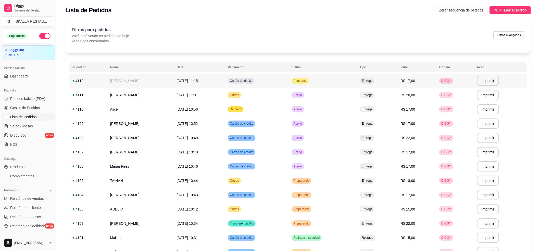
click at [352, 82] on td "Pendente" at bounding box center [322, 81] width 68 height 14
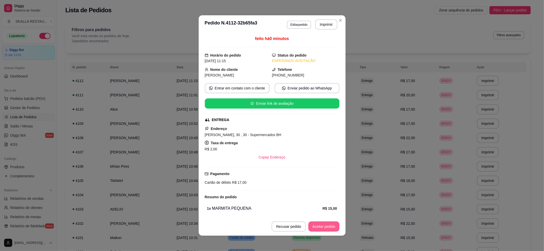
click at [321, 226] on button "Aceitar pedido" at bounding box center [323, 227] width 31 height 10
click at [308, 229] on button "Mover para preparo" at bounding box center [319, 227] width 38 height 10
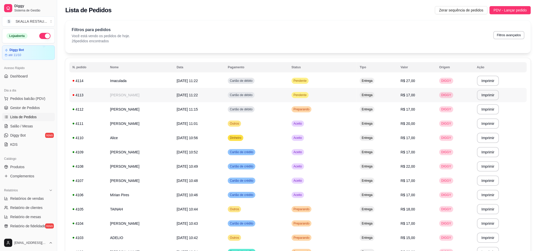
click at [288, 94] on td "Cartão de débito" at bounding box center [256, 95] width 63 height 14
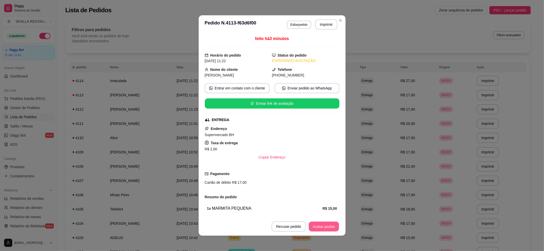
click at [334, 229] on button "Aceitar pedido" at bounding box center [324, 227] width 30 height 10
click at [324, 24] on button "Imprimir" at bounding box center [326, 24] width 22 height 10
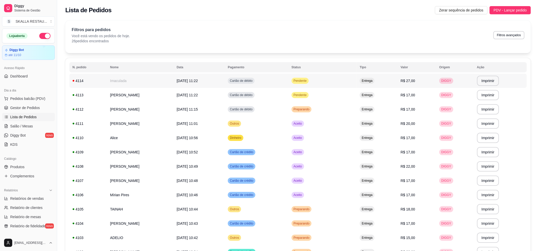
click at [307, 82] on span "Pendente" at bounding box center [299, 81] width 15 height 4
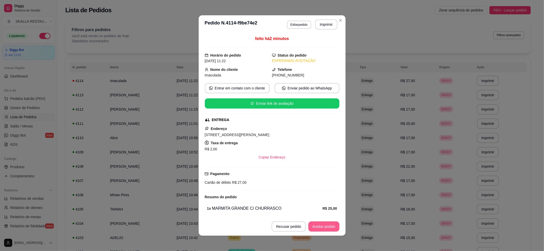
click at [322, 226] on button "Aceitar pedido" at bounding box center [323, 227] width 31 height 10
click at [319, 28] on button "Imprimir" at bounding box center [326, 24] width 22 height 10
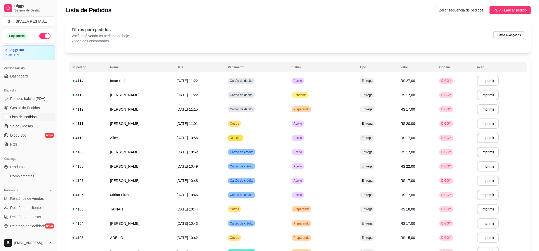
click at [165, 51] on div "Filtros para pedidos Você está vendo os pedidos de hoje. 26 pedidos encontrados…" at bounding box center [297, 36] width 465 height 33
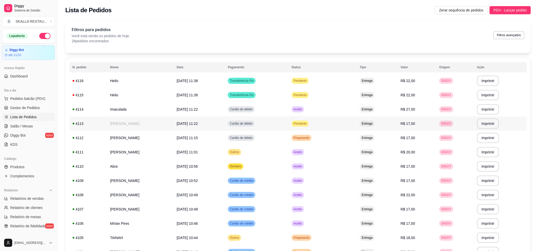
click at [265, 120] on td "Cartão de débito" at bounding box center [256, 124] width 63 height 14
click at [174, 96] on td "Helio" at bounding box center [140, 95] width 67 height 14
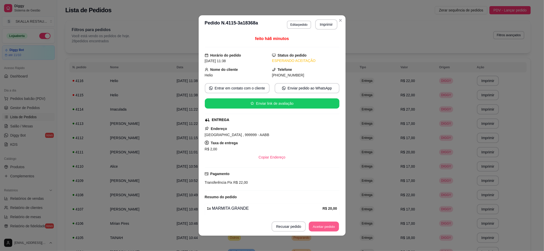
click at [318, 230] on button "Aceitar pedido" at bounding box center [324, 227] width 30 height 10
click at [318, 20] on button "Imprimir" at bounding box center [326, 24] width 22 height 10
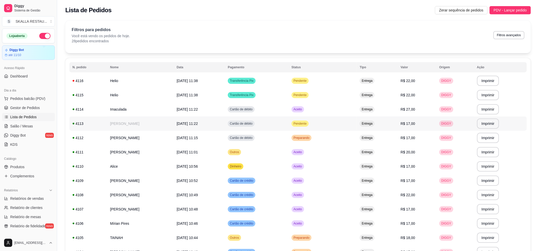
click at [307, 124] on span "Pendente" at bounding box center [299, 124] width 15 height 4
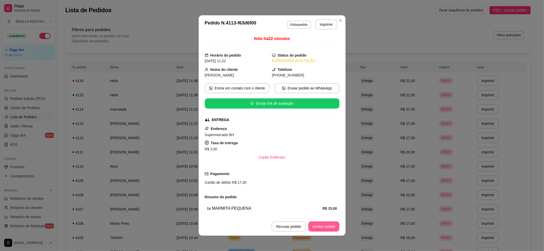
click at [315, 226] on button "Aceitar pedido" at bounding box center [323, 227] width 31 height 10
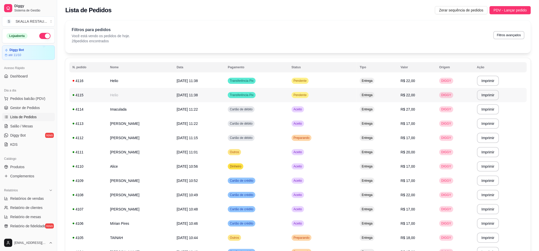
click at [307, 94] on span "Pendente" at bounding box center [299, 95] width 15 height 4
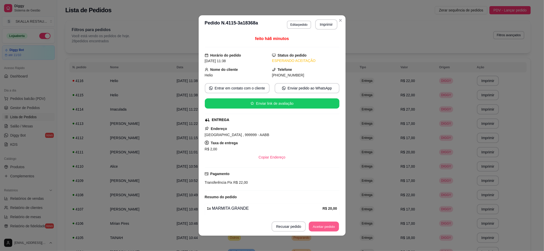
click at [331, 226] on button "Aceitar pedido" at bounding box center [324, 227] width 30 height 10
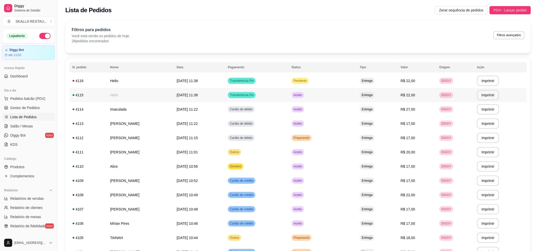
click at [288, 97] on td "Transferência Pix" at bounding box center [256, 95] width 63 height 14
click at [288, 79] on td "Transferência Pix" at bounding box center [256, 81] width 63 height 14
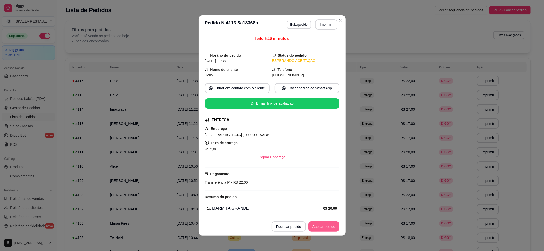
click at [311, 228] on button "Aceitar pedido" at bounding box center [323, 227] width 31 height 10
click at [315, 21] on button "Imprimir" at bounding box center [326, 24] width 22 height 10
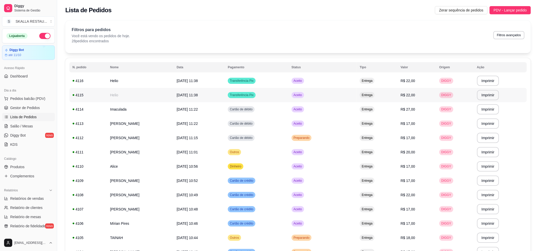
click at [174, 91] on td "Helio" at bounding box center [140, 95] width 67 height 14
click at [332, 93] on td "Aceito" at bounding box center [322, 95] width 68 height 14
click at [339, 96] on td "Aceito" at bounding box center [322, 95] width 68 height 14
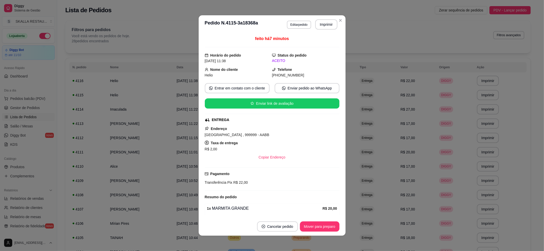
click at [278, 222] on button "Cancelar pedido" at bounding box center [277, 227] width 41 height 10
click at [287, 217] on button "Sim" at bounding box center [289, 214] width 20 height 10
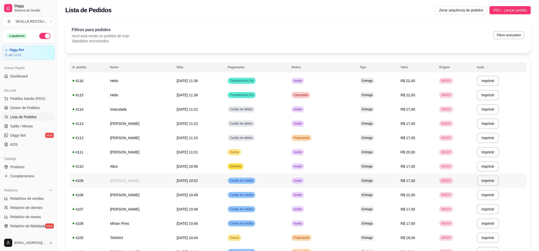
click at [357, 174] on td "Aceito" at bounding box center [322, 181] width 68 height 14
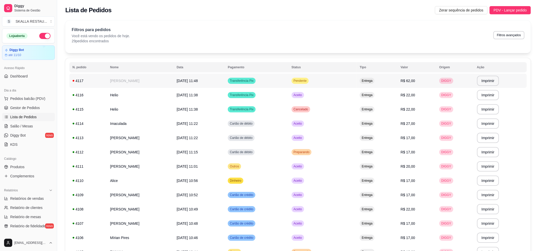
click at [225, 82] on td "[DATE] 11:48" at bounding box center [199, 81] width 51 height 14
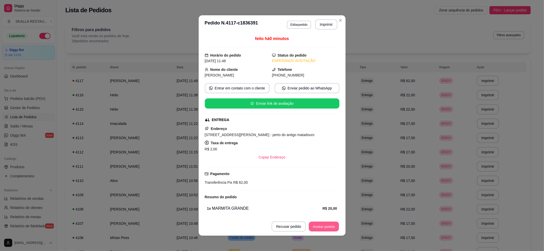
click at [311, 228] on button "Aceitar pedido" at bounding box center [324, 227] width 30 height 10
click at [324, 30] on header "**********" at bounding box center [272, 24] width 147 height 18
click at [323, 26] on button "Imprimir" at bounding box center [326, 24] width 22 height 10
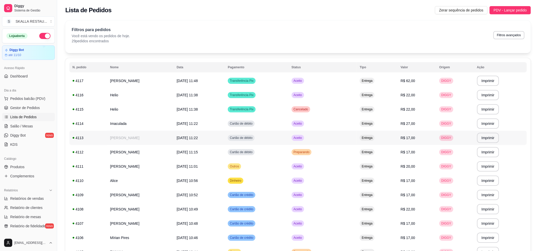
click at [137, 141] on td "[PERSON_NAME]" at bounding box center [140, 138] width 67 height 14
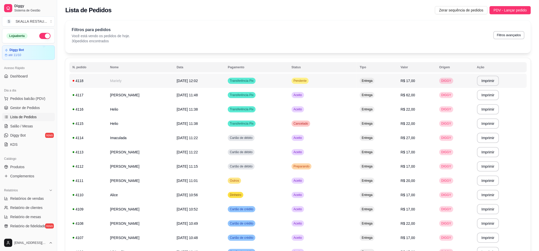
click at [154, 82] on td "Mariely" at bounding box center [140, 81] width 67 height 14
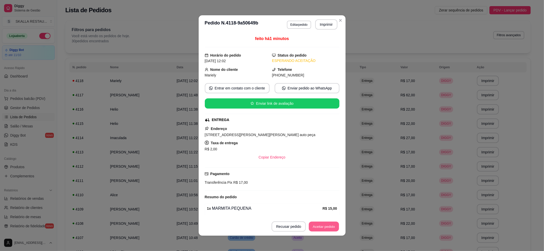
click at [321, 229] on button "Aceitar pedido" at bounding box center [324, 227] width 30 height 10
click at [325, 26] on button "Imprimir" at bounding box center [326, 24] width 22 height 10
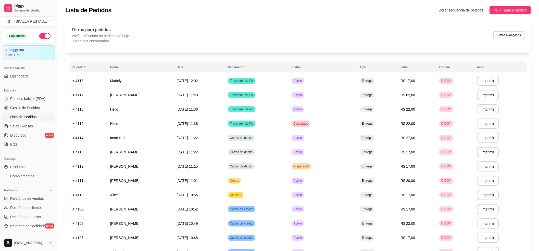
click at [28, 121] on link "Lista de Pedidos" at bounding box center [28, 117] width 53 height 8
click at [21, 176] on span "Complementos" at bounding box center [22, 176] width 24 height 5
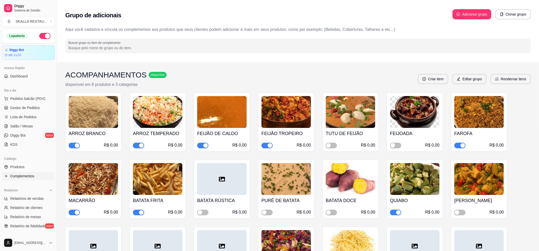
click at [144, 145] on div "R$ 0,00" at bounding box center [157, 145] width 49 height 6
click at [141, 145] on div "button" at bounding box center [141, 145] width 5 height 5
click at [396, 211] on div "button" at bounding box center [398, 212] width 5 height 5
click at [31, 115] on span "Lista de Pedidos" at bounding box center [23, 116] width 27 height 5
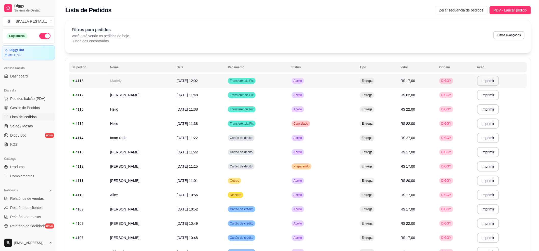
click at [126, 83] on td "Mariely" at bounding box center [140, 81] width 67 height 14
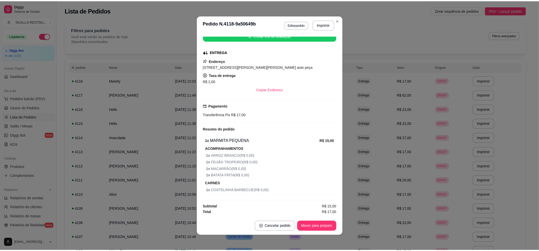
scroll to position [71, 0]
